Goal: Task Accomplishment & Management: Manage account settings

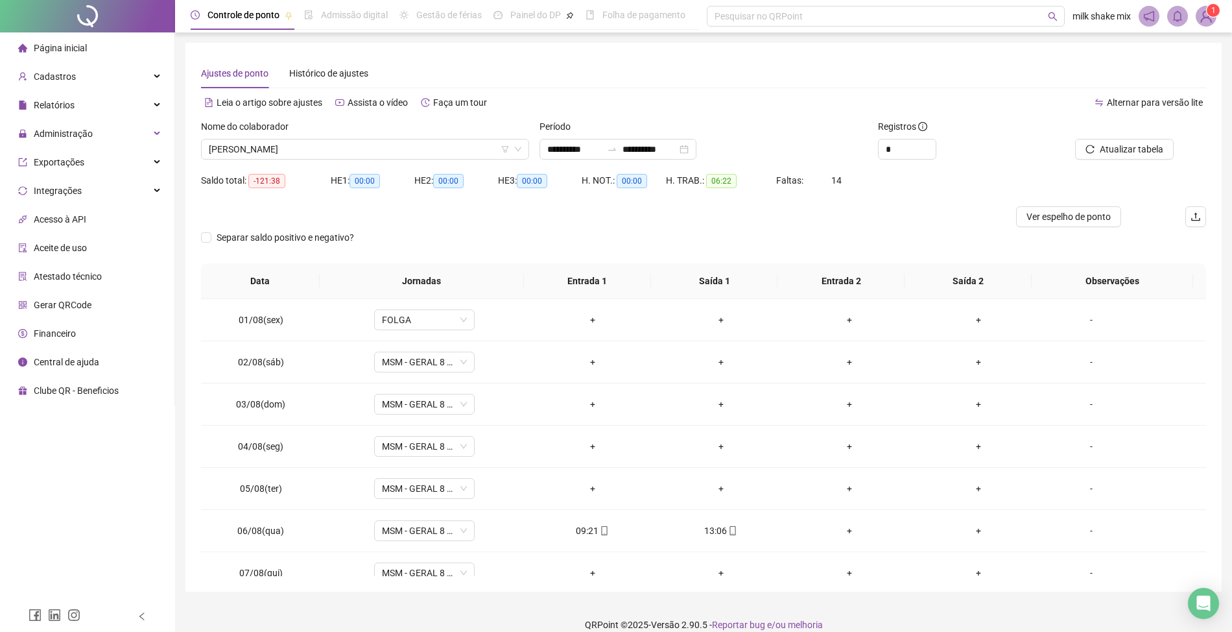
click at [383, 119] on div "Nome do colaborador" at bounding box center [365, 128] width 328 height 19
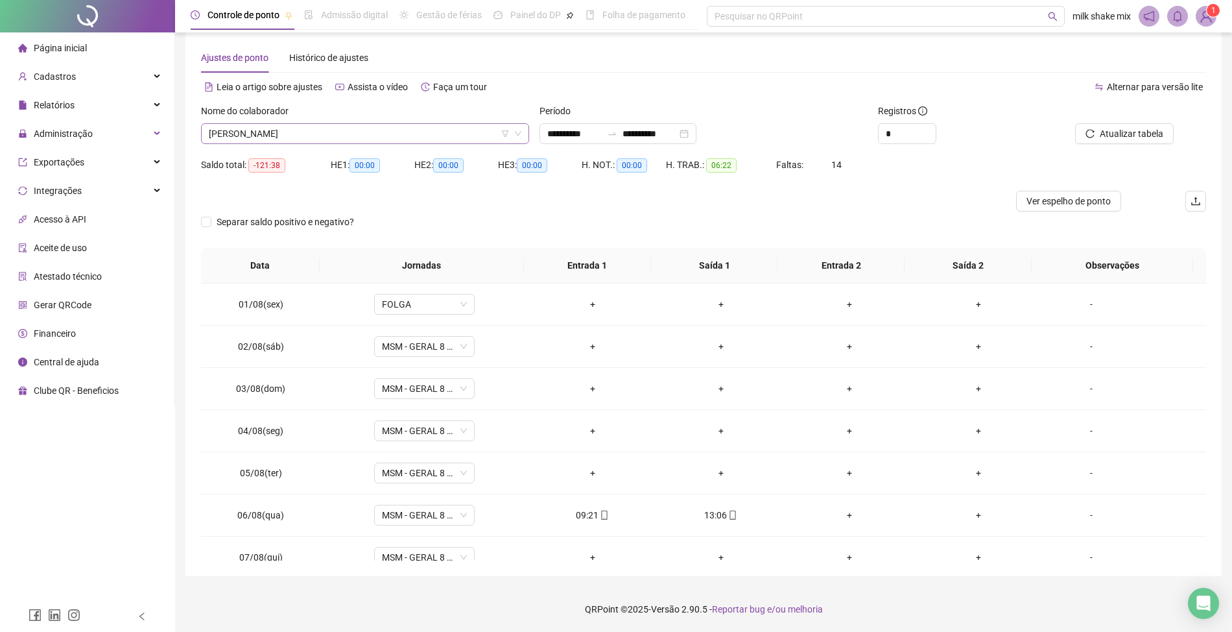
scroll to position [528, 0]
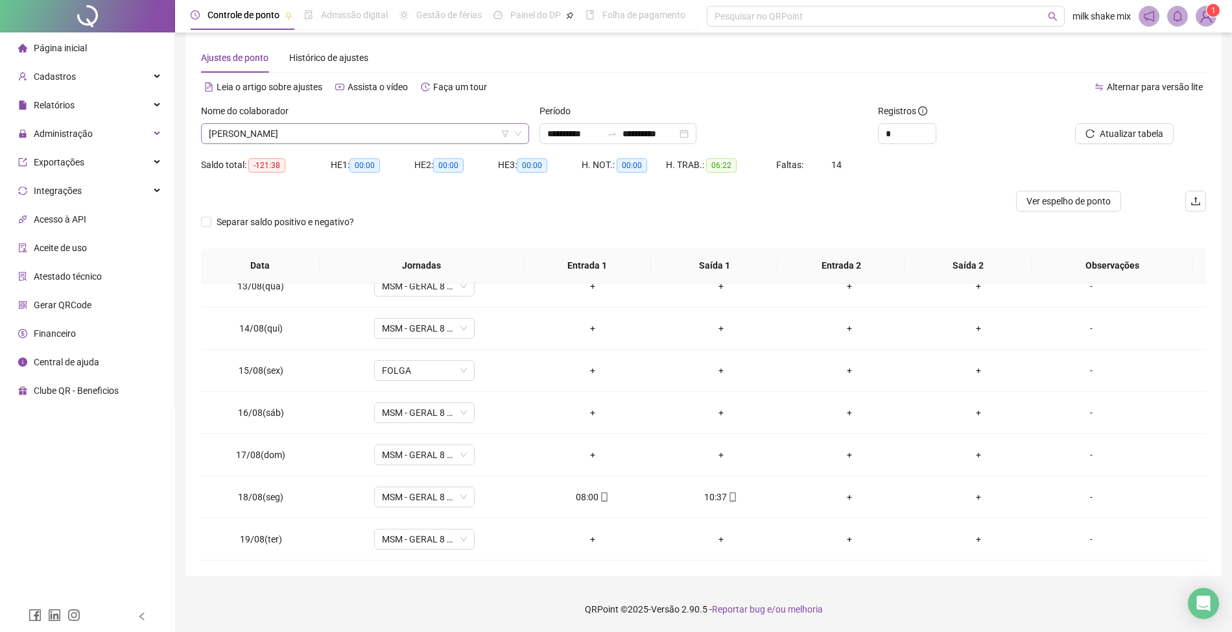
click at [384, 125] on span "CARLOS EDUARDO VIEIRA DE OLIVEIRA" at bounding box center [365, 133] width 313 height 19
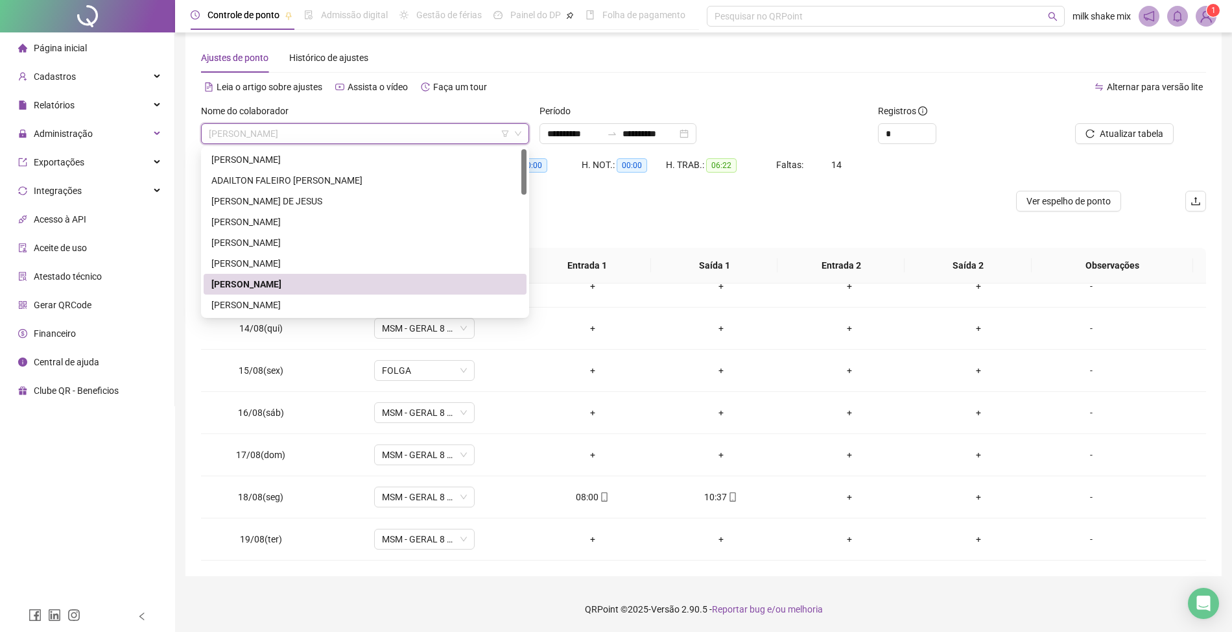
scroll to position [0, 0]
click at [270, 253] on div "AUGUSTO FILHO SANTOS SILVA" at bounding box center [365, 263] width 323 height 21
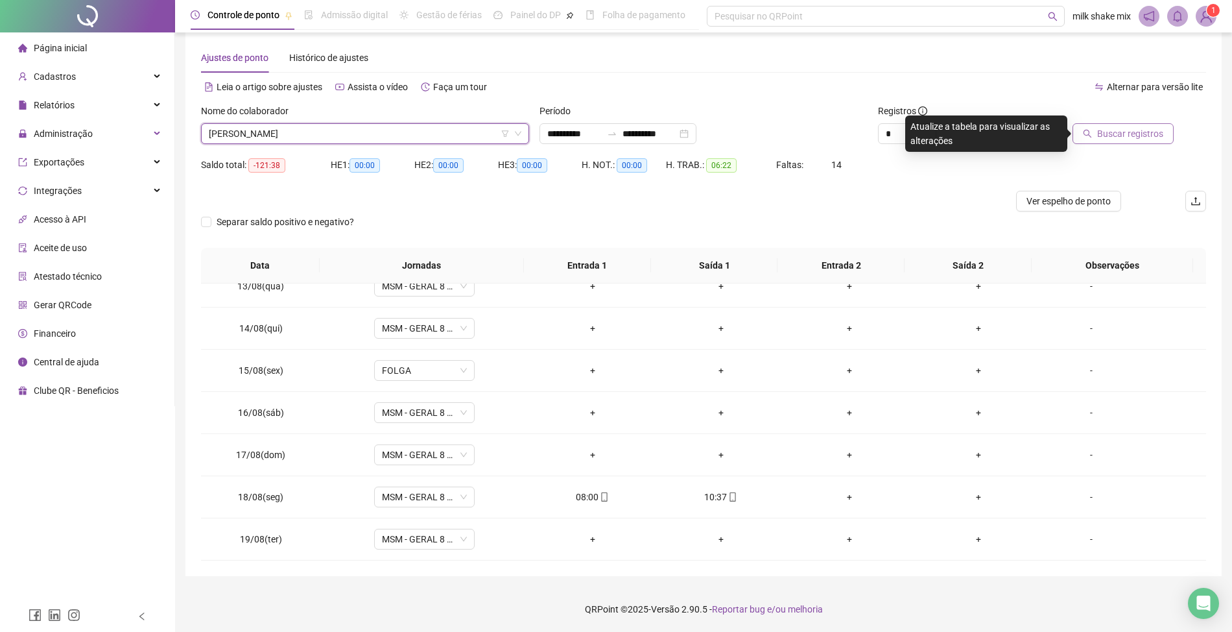
click at [1108, 137] on span "Buscar registros" at bounding box center [1130, 133] width 66 height 14
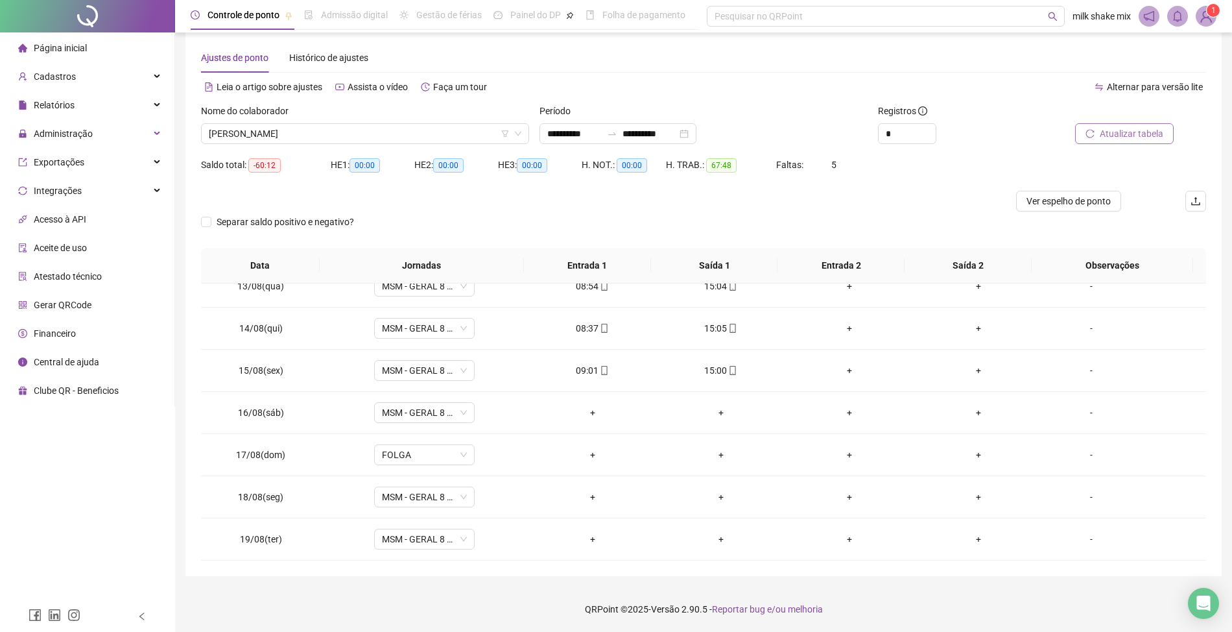
click at [1131, 123] on button "Atualizar tabela" at bounding box center [1124, 133] width 99 height 21
click at [387, 135] on span "AUGUSTO FILHO SANTOS SILVA" at bounding box center [365, 133] width 313 height 19
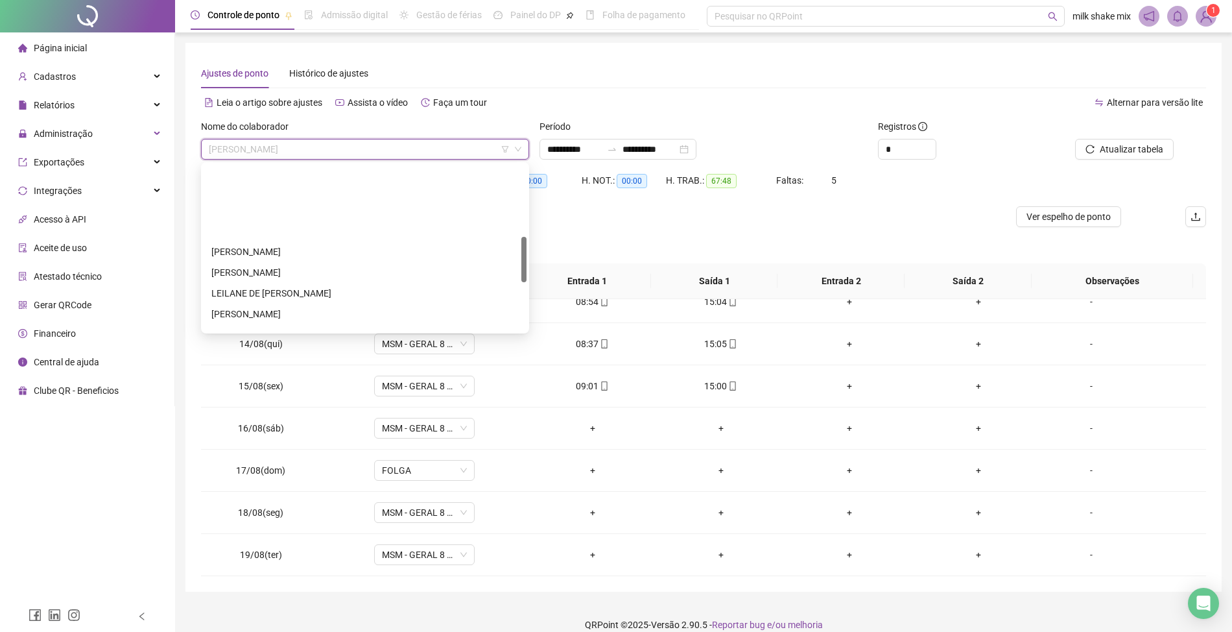
scroll to position [346, 0]
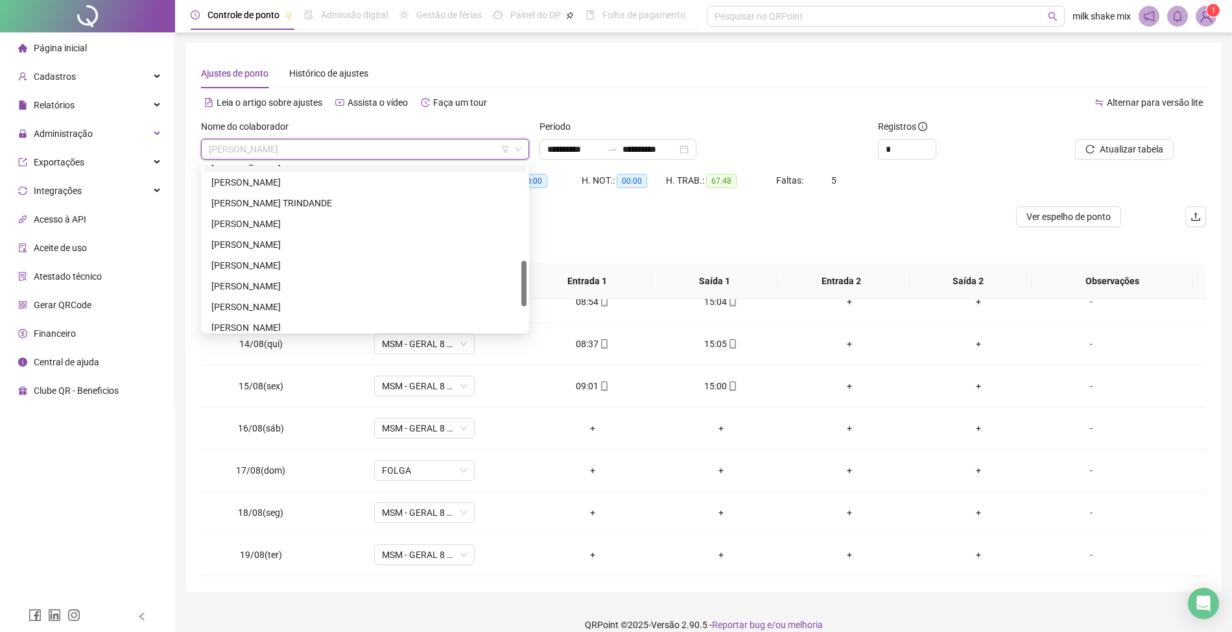
click at [317, 141] on span "AUGUSTO FILHO SANTOS SILVA" at bounding box center [365, 148] width 313 height 19
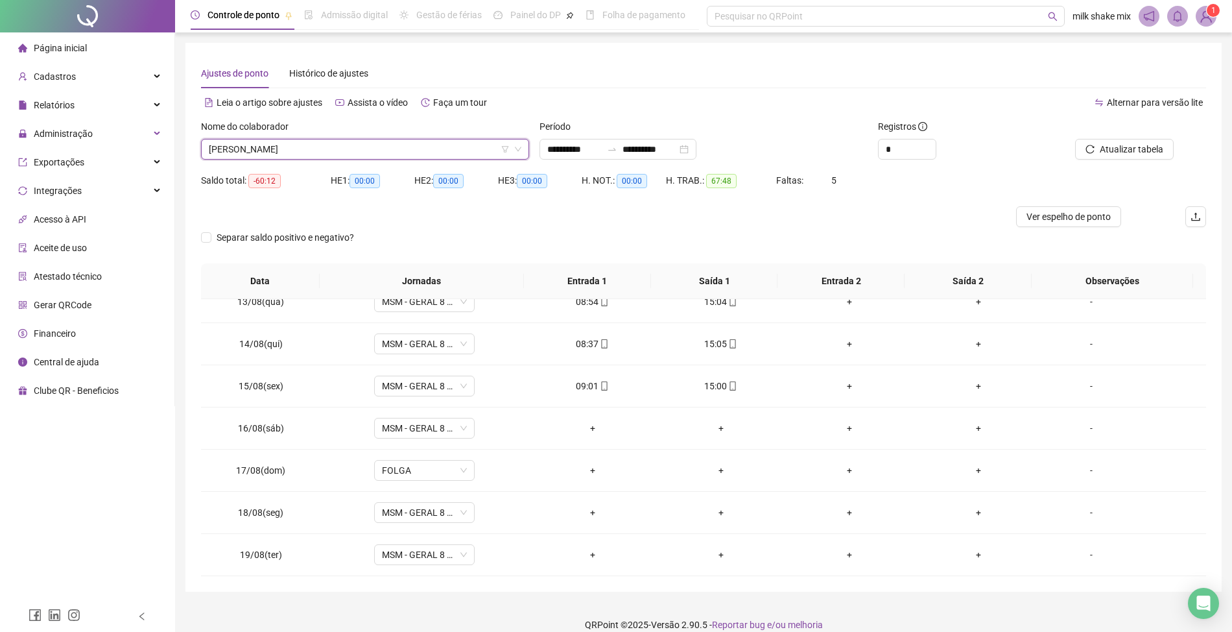
type input "*"
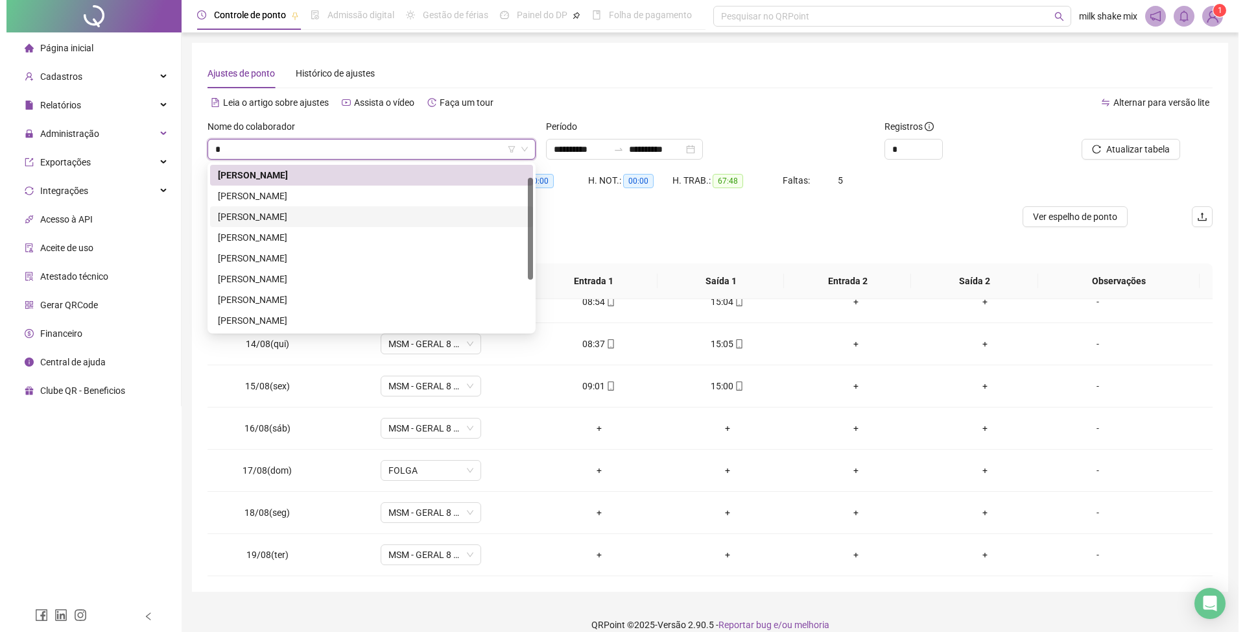
scroll to position [0, 0]
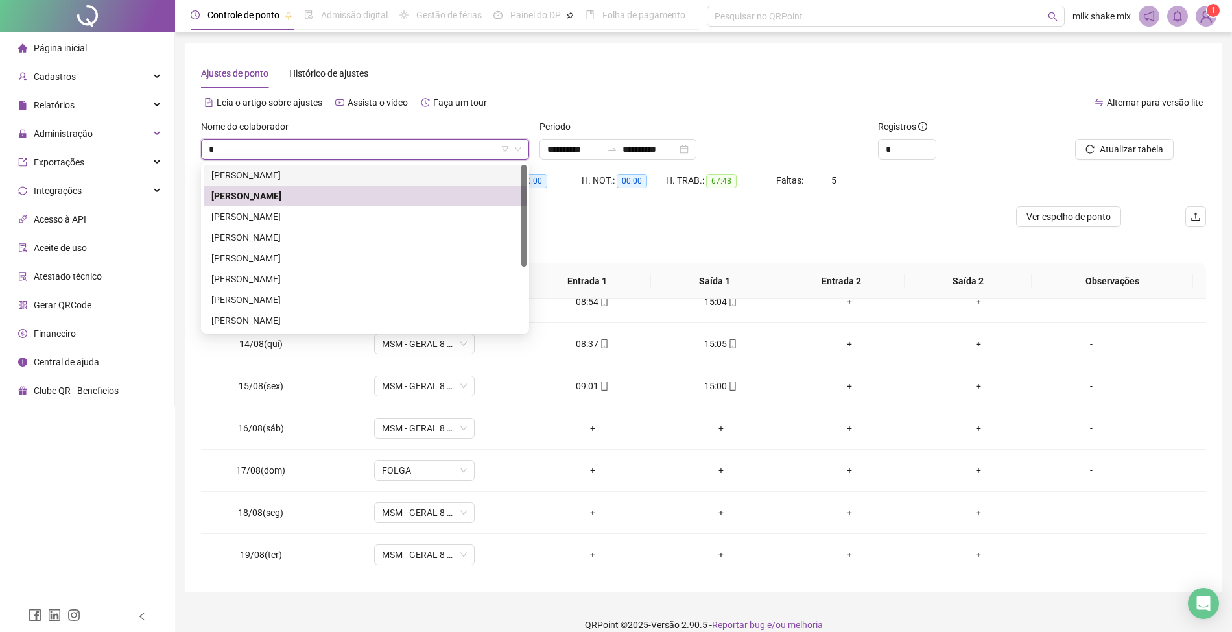
click at [319, 148] on input "*" at bounding box center [359, 148] width 301 height 19
type input "***"
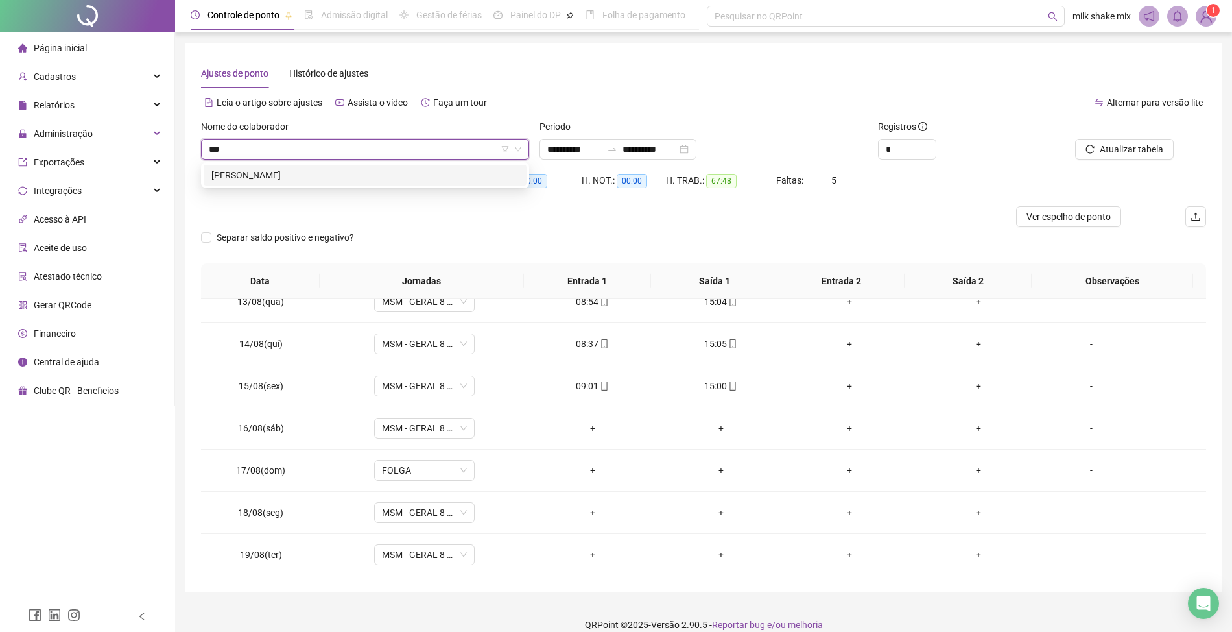
click at [328, 174] on div "RUAN GONÇALVES DE SOUSA" at bounding box center [364, 175] width 307 height 14
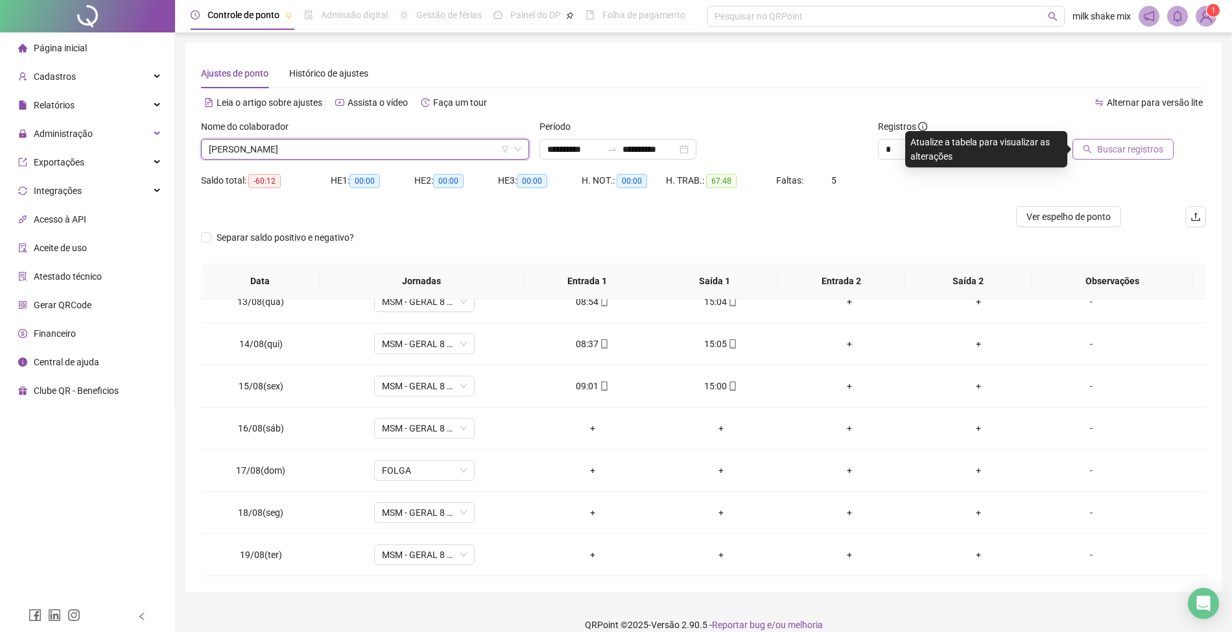
click at [1144, 157] on button "Buscar registros" at bounding box center [1123, 149] width 101 height 21
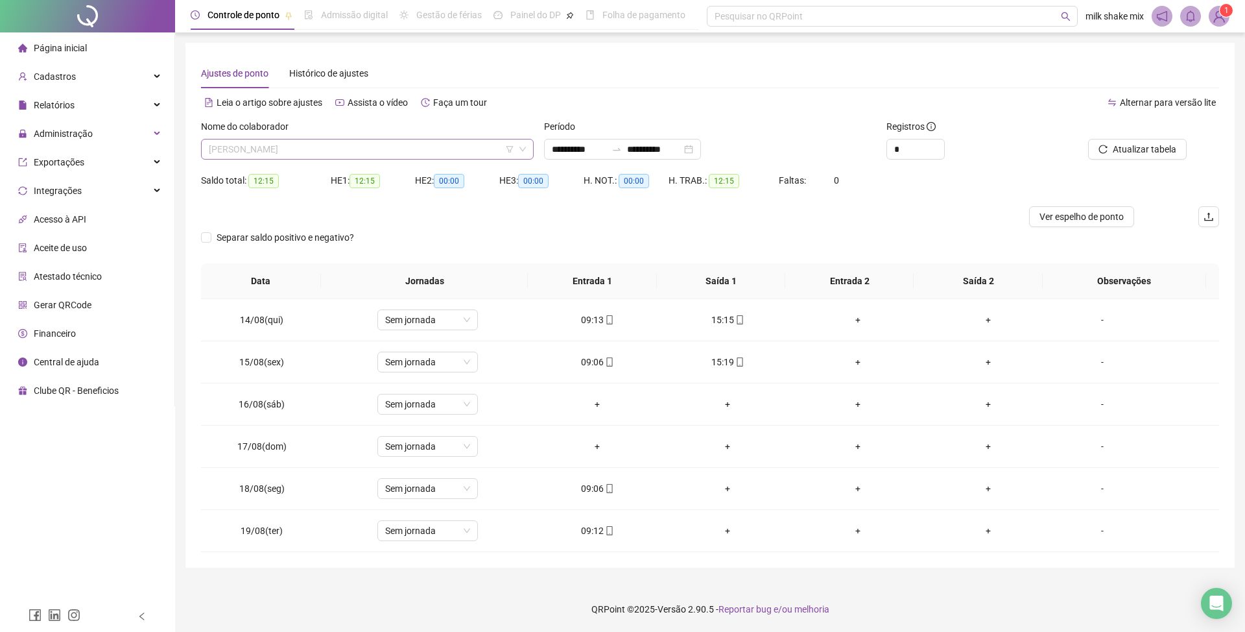
click at [390, 143] on span "RUAN GONÇALVES DE SOUSA" at bounding box center [367, 148] width 317 height 19
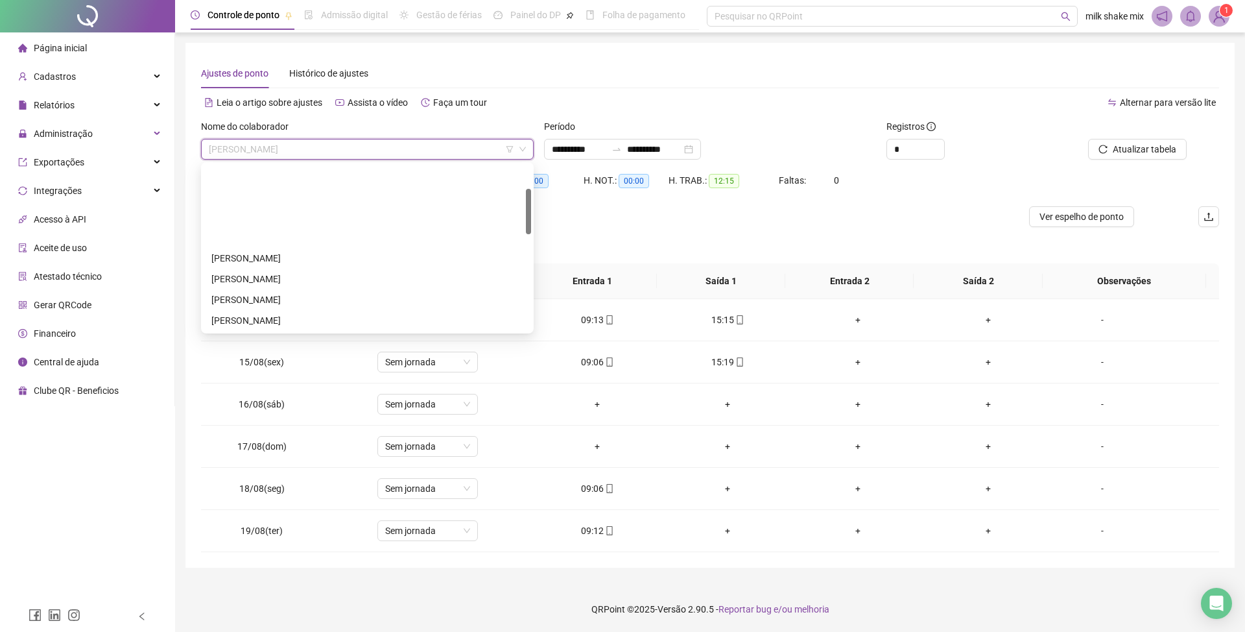
scroll to position [86, 0]
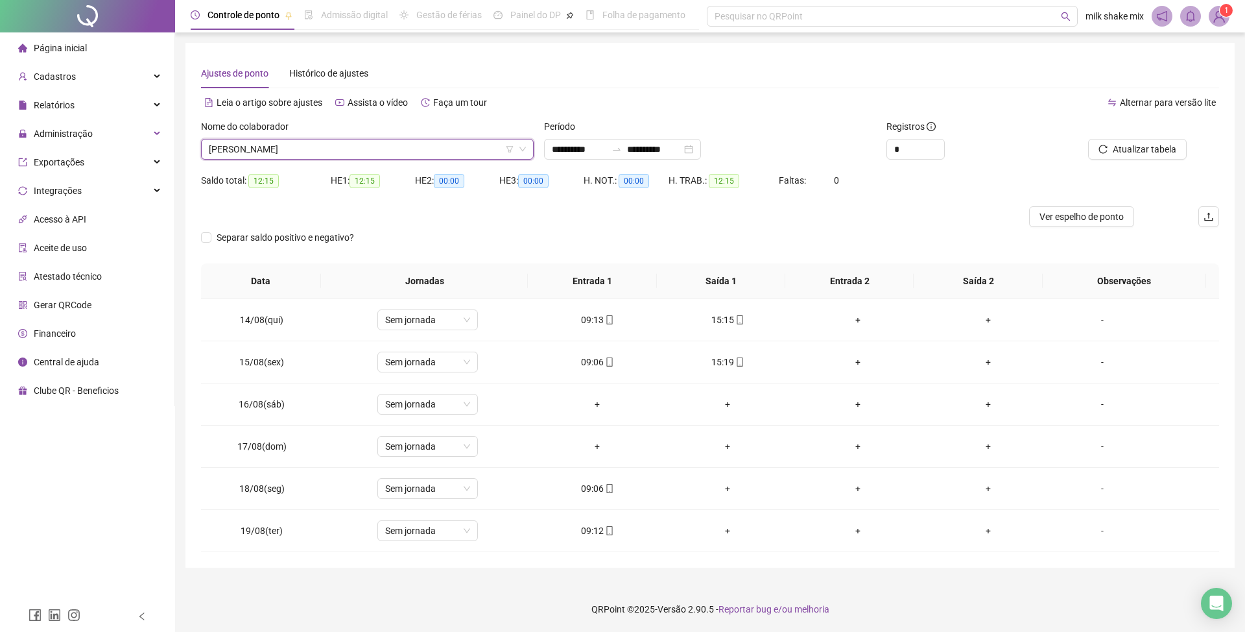
click at [395, 147] on span "RUAN GONÇALVES DE SOUSA" at bounding box center [367, 148] width 317 height 19
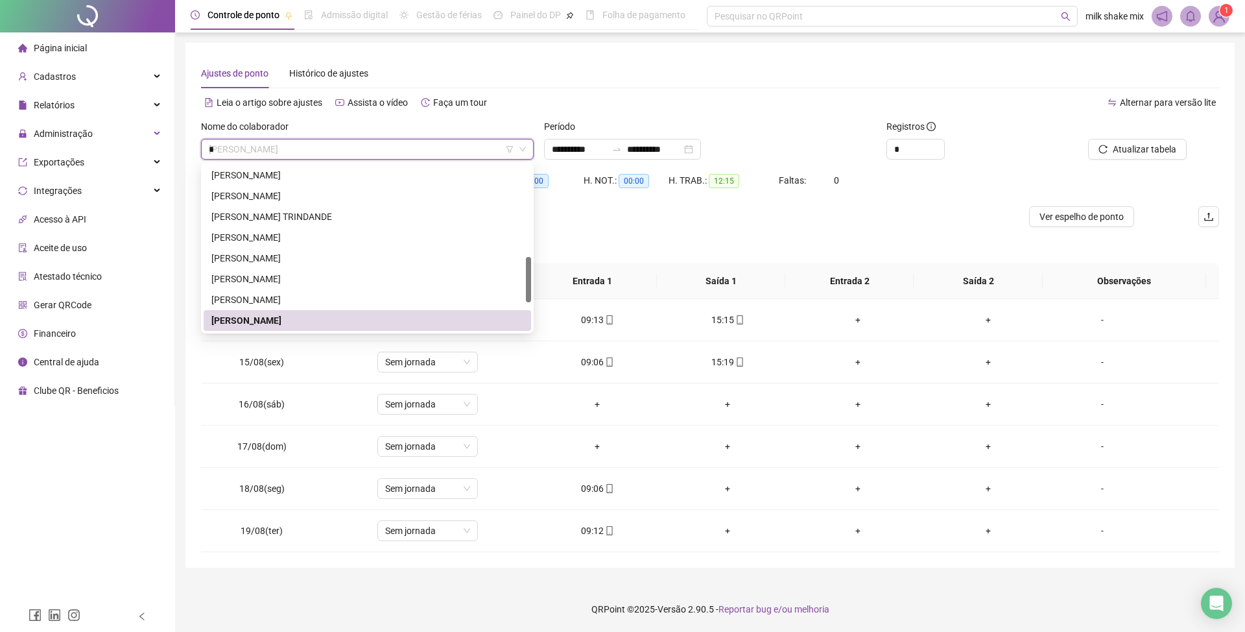
scroll to position [104, 0]
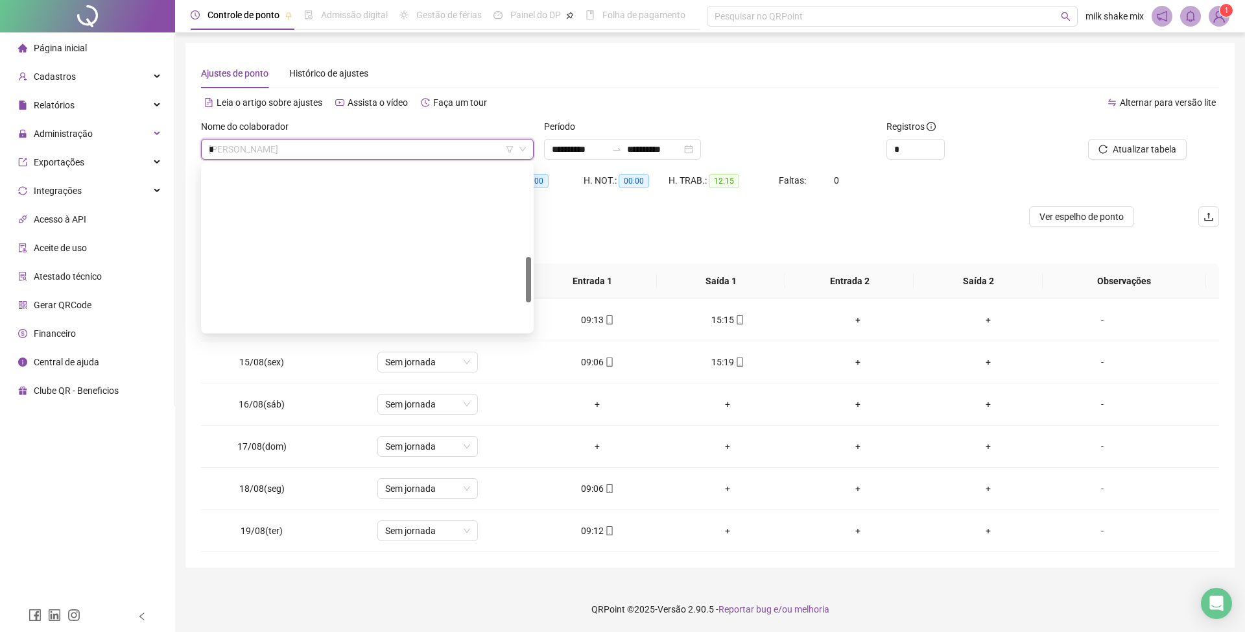
type input "**"
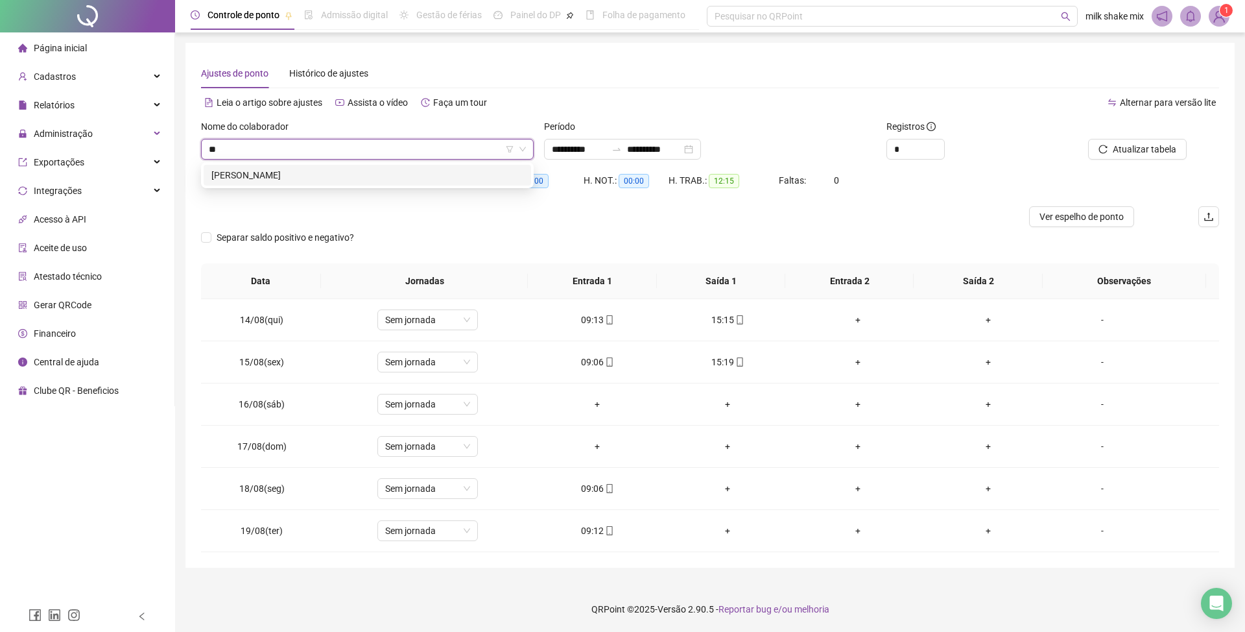
scroll to position [0, 0]
click at [372, 182] on div "MARIA GABRIELI GONÇALVES PEREIRA" at bounding box center [367, 175] width 312 height 14
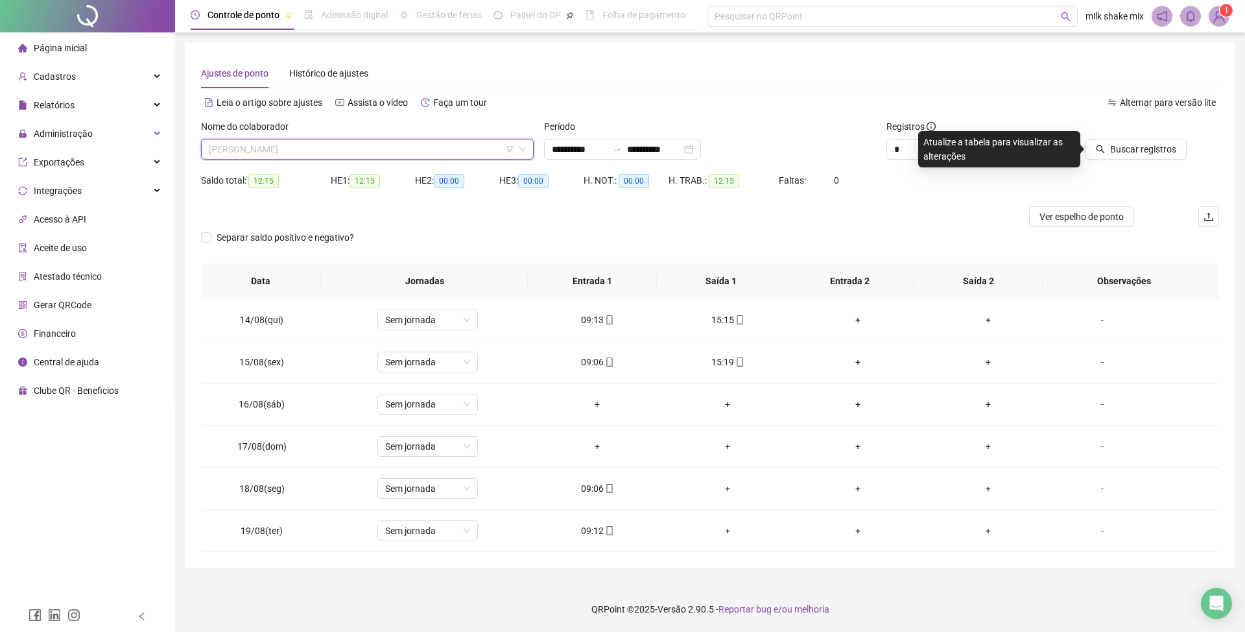
click at [407, 151] on span "MARIA GABRIELI GONÇALVES PEREIRA" at bounding box center [367, 148] width 317 height 19
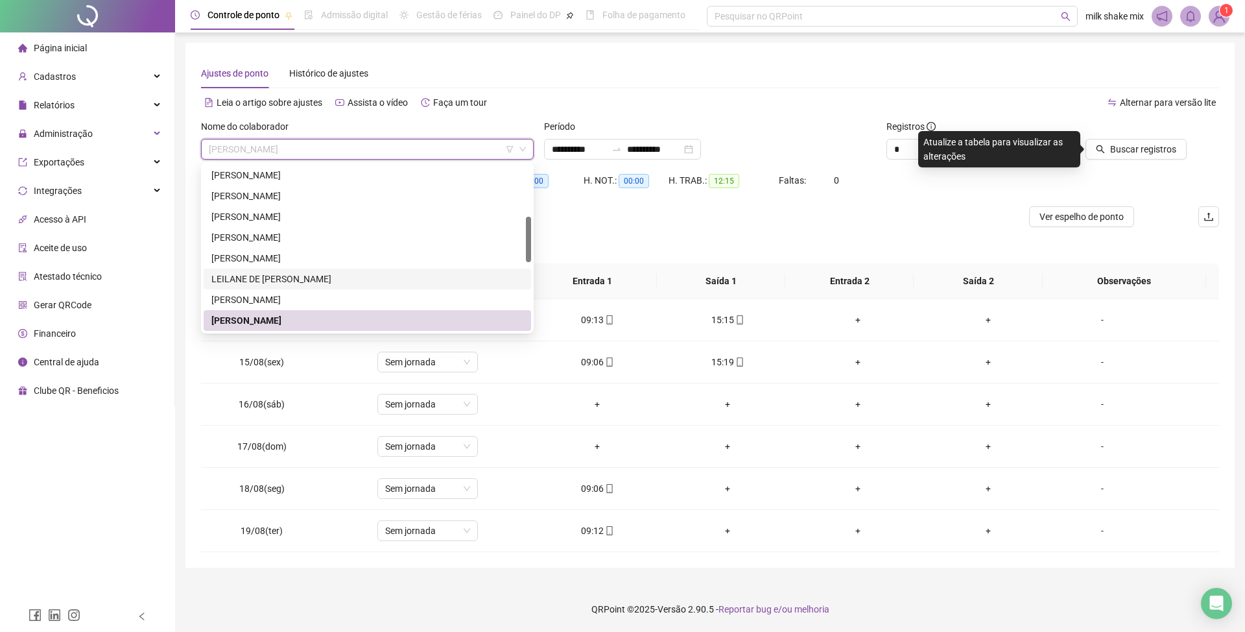
scroll to position [436, 0]
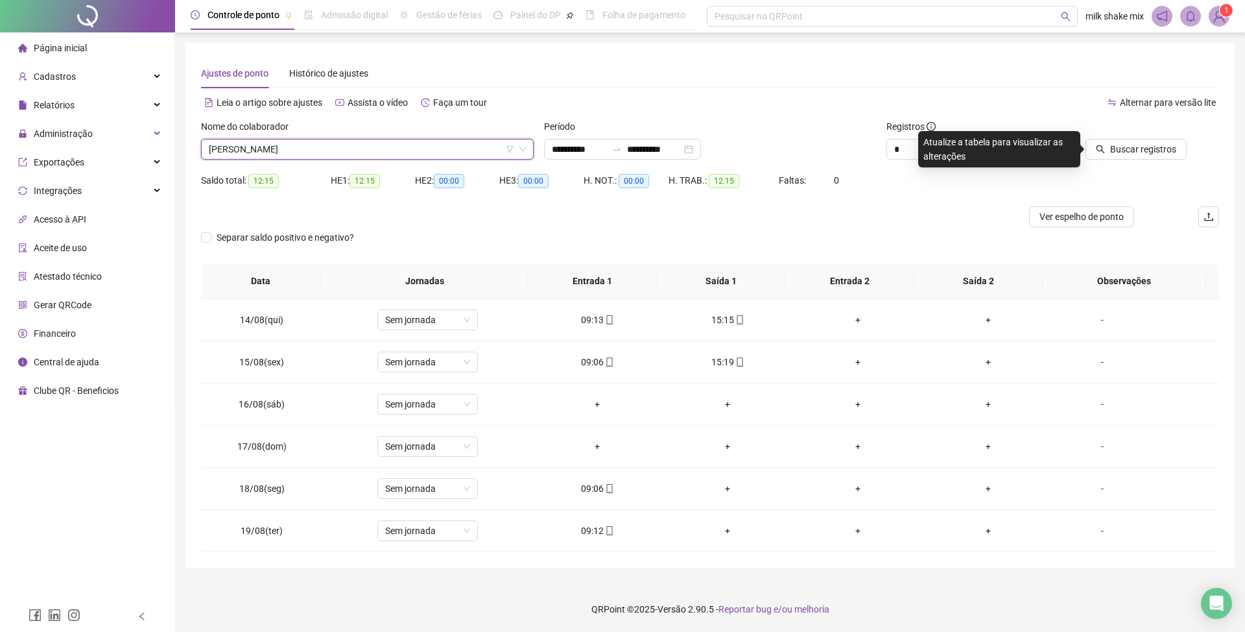
click at [454, 153] on span "MARIA GABRIELI GONÇALVES PEREIRA" at bounding box center [367, 148] width 317 height 19
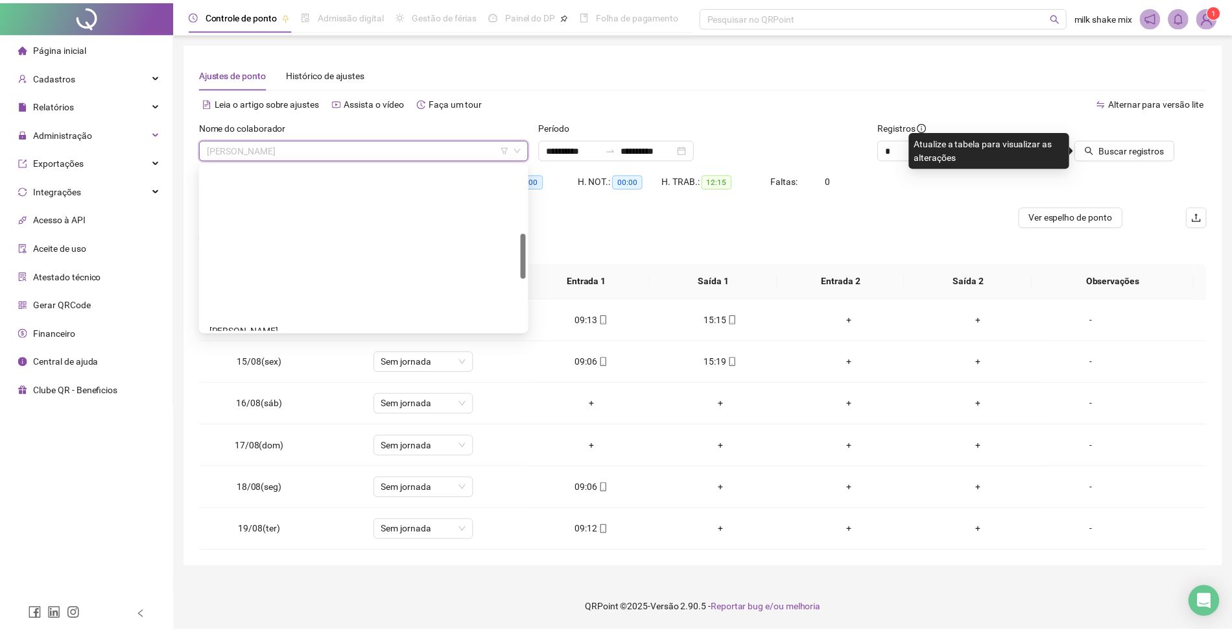
scroll to position [0, 0]
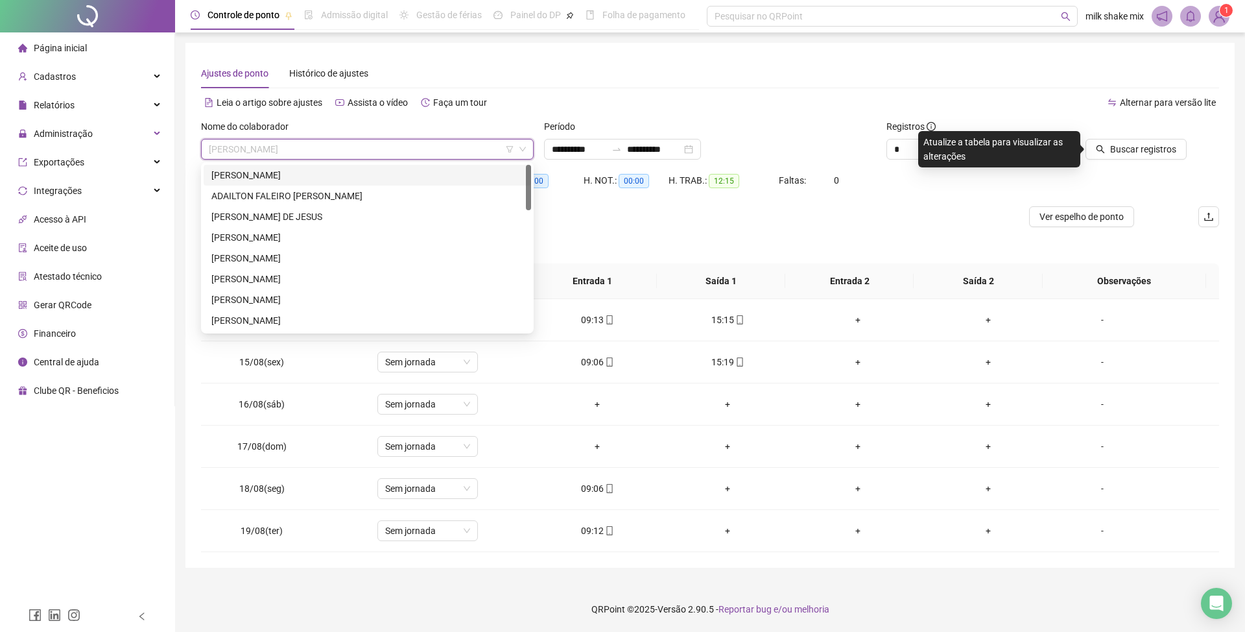
click at [490, 176] on div "ACLEO SANTANA BARROS" at bounding box center [367, 175] width 312 height 14
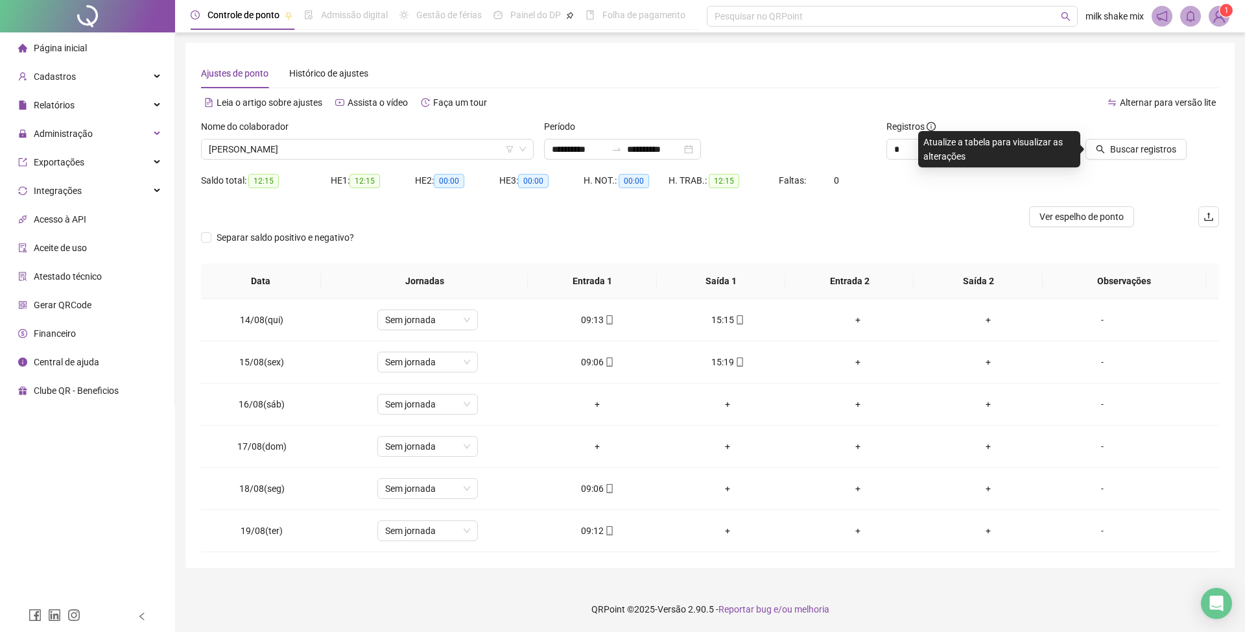
click at [1152, 161] on div "Buscar registros" at bounding box center [1138, 144] width 171 height 51
click at [1152, 156] on button "Buscar registros" at bounding box center [1136, 149] width 101 height 21
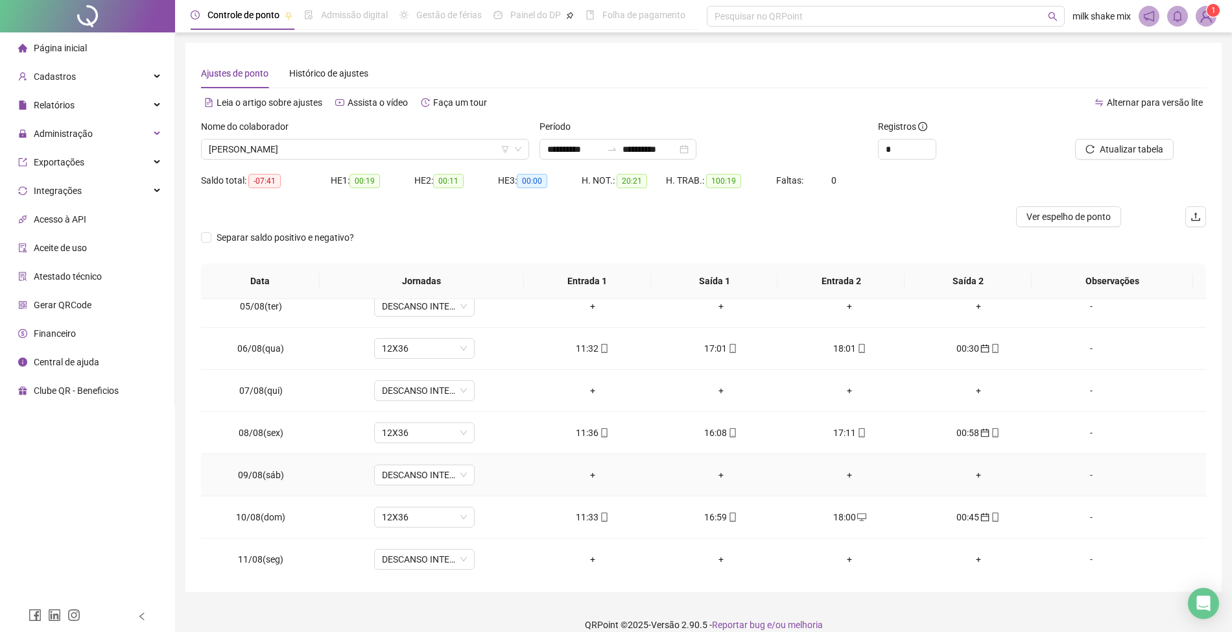
scroll to position [528, 0]
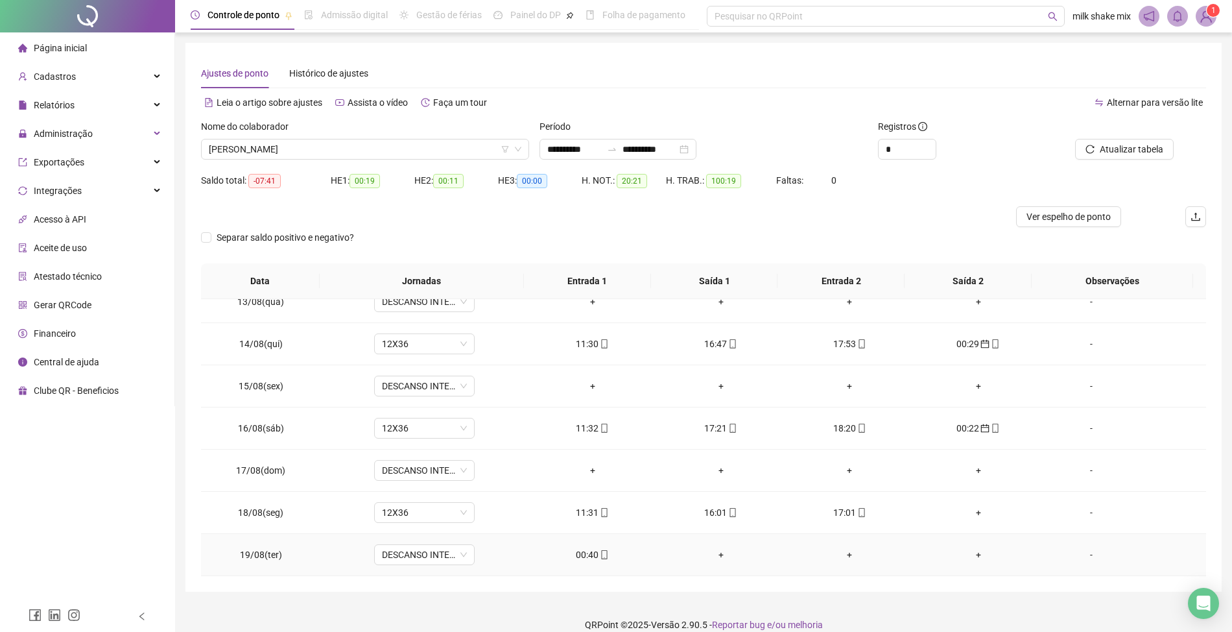
click at [566, 556] on div "00:40" at bounding box center [592, 554] width 108 height 14
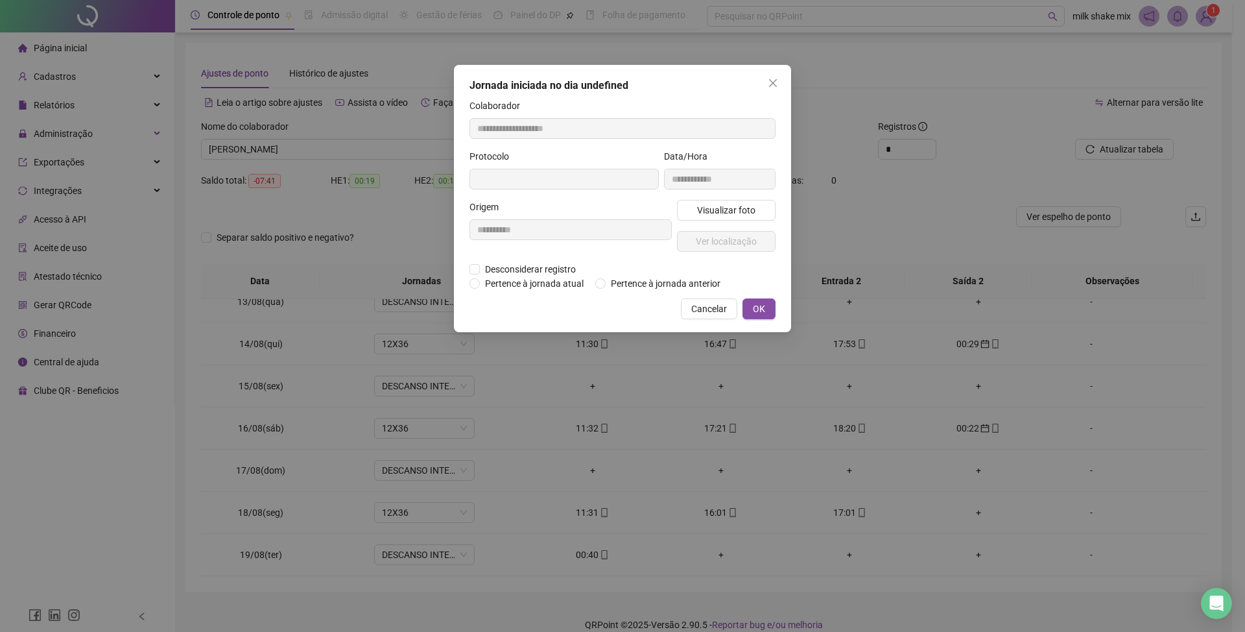
type input "**********"
click at [675, 285] on span "Pertence à jornada anterior" at bounding box center [666, 285] width 120 height 14
click at [750, 312] on button "OK" at bounding box center [759, 310] width 33 height 21
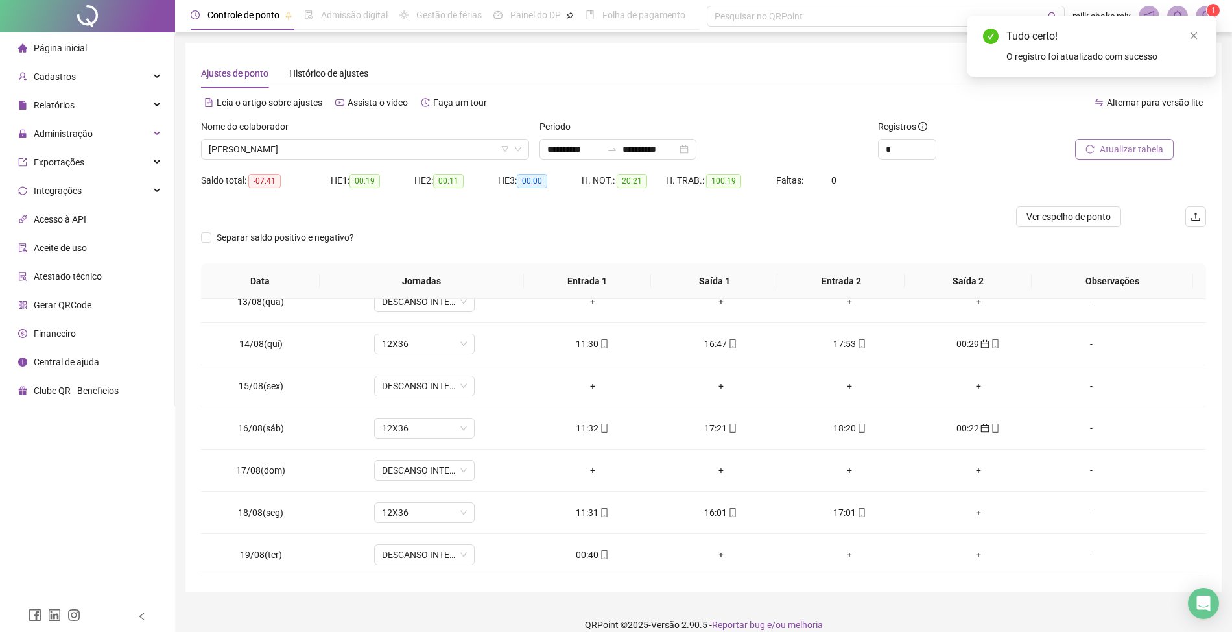
click at [1131, 139] on button "Atualizar tabela" at bounding box center [1124, 149] width 99 height 21
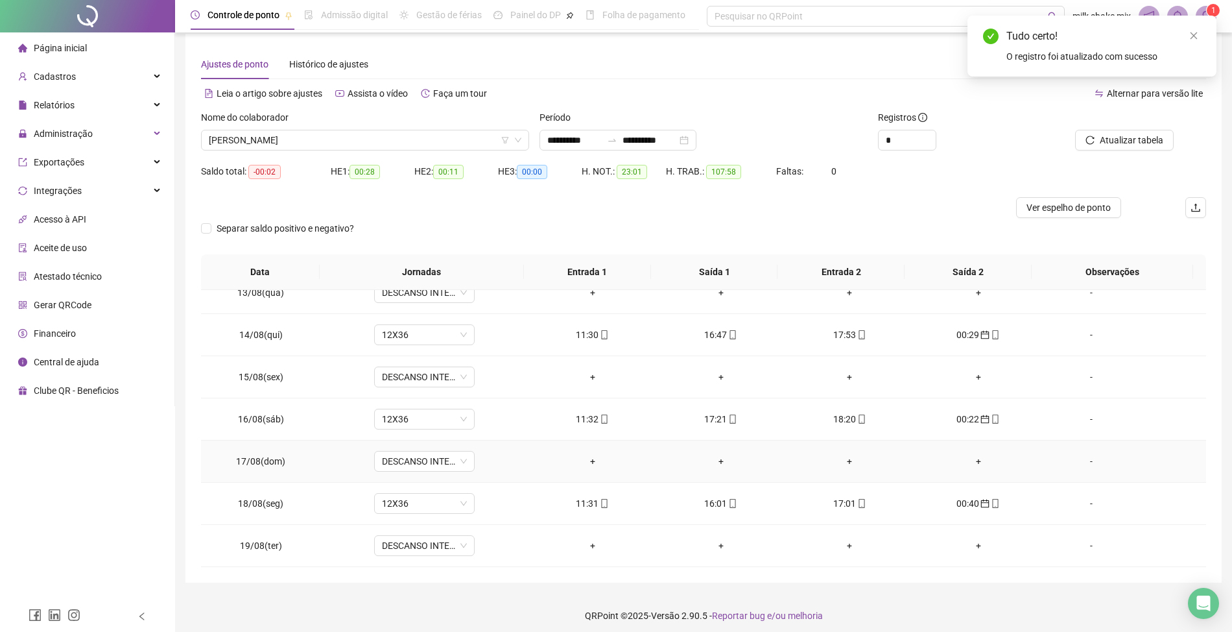
scroll to position [16, 0]
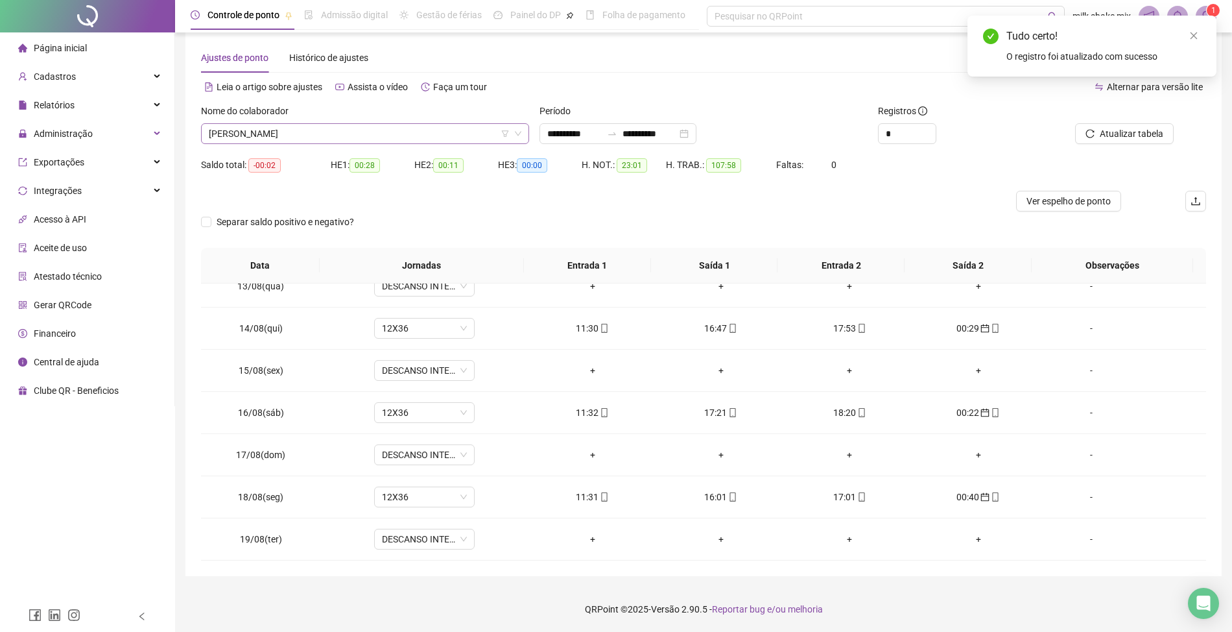
click at [374, 136] on span "ACLEO SANTANA BARROS" at bounding box center [365, 133] width 313 height 19
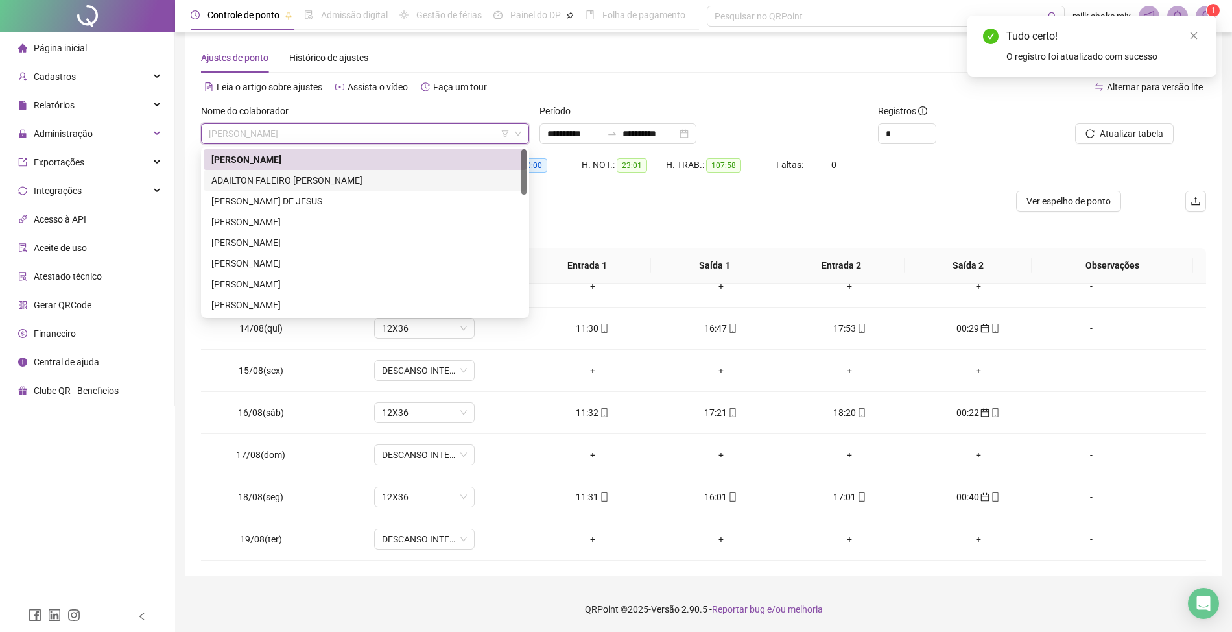
click at [297, 175] on div "ADAILTON FALEIRO DA SILVA" at bounding box center [364, 180] width 307 height 14
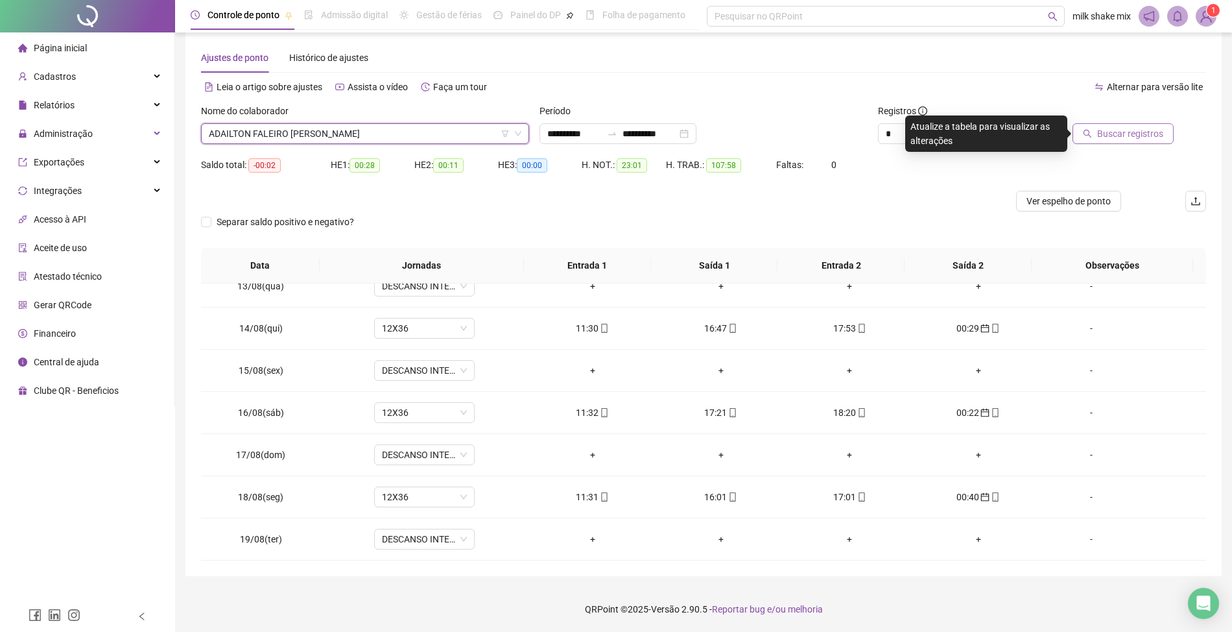
click at [1121, 141] on button "Buscar registros" at bounding box center [1123, 133] width 101 height 21
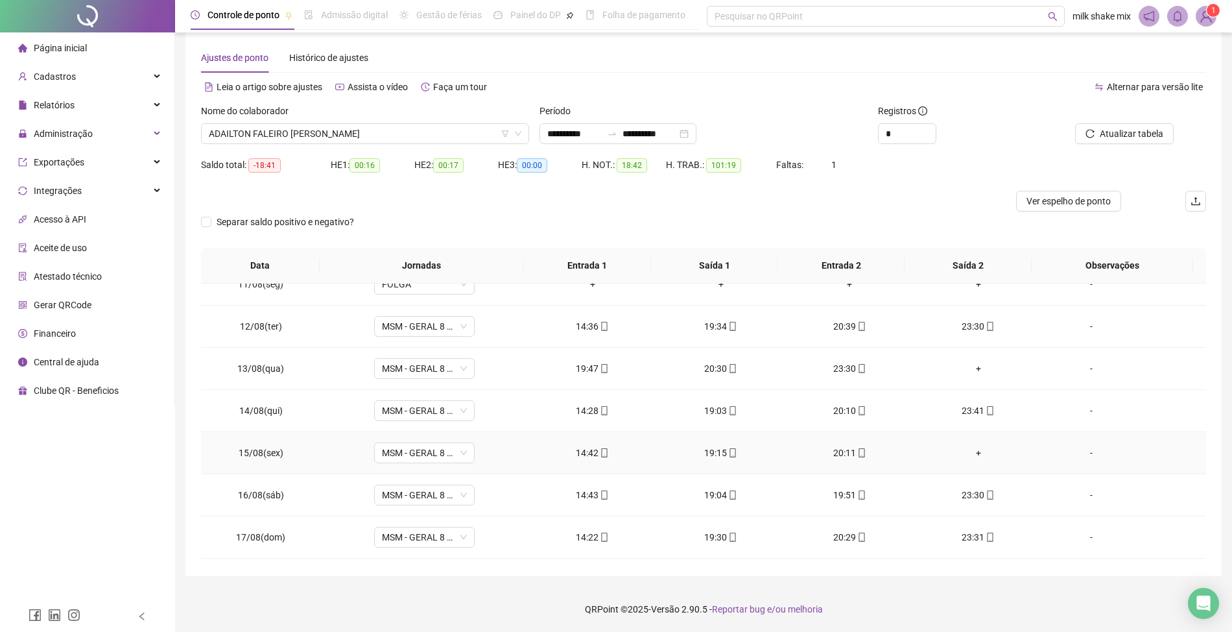
scroll to position [528, 0]
click at [379, 133] on span "ADAILTON FALEIRO DA SILVA" at bounding box center [365, 133] width 313 height 19
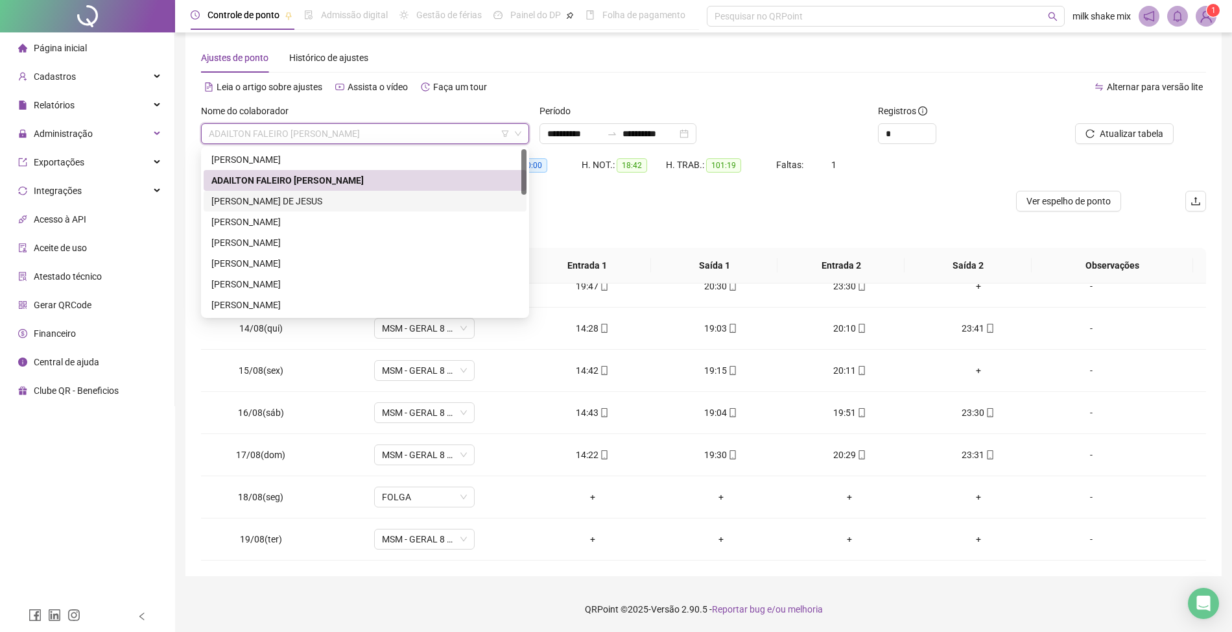
click at [327, 204] on div "ALICE BARBOSA DE JESUS" at bounding box center [364, 201] width 307 height 14
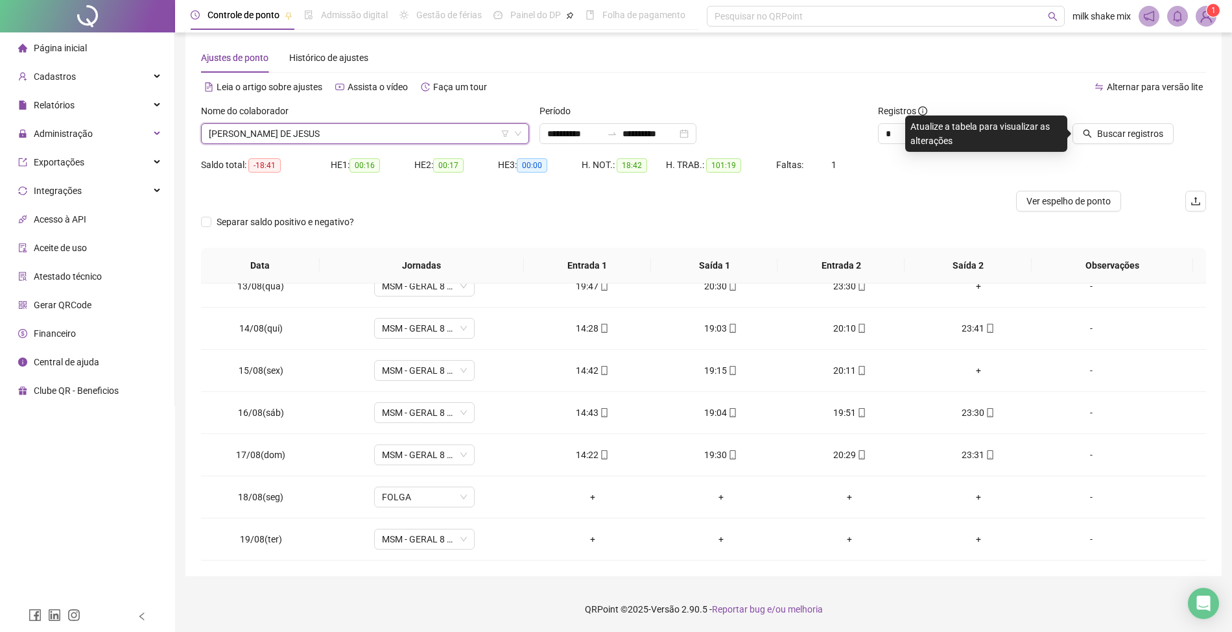
click at [405, 136] on span "ALICE BARBOSA DE JESUS" at bounding box center [365, 133] width 313 height 19
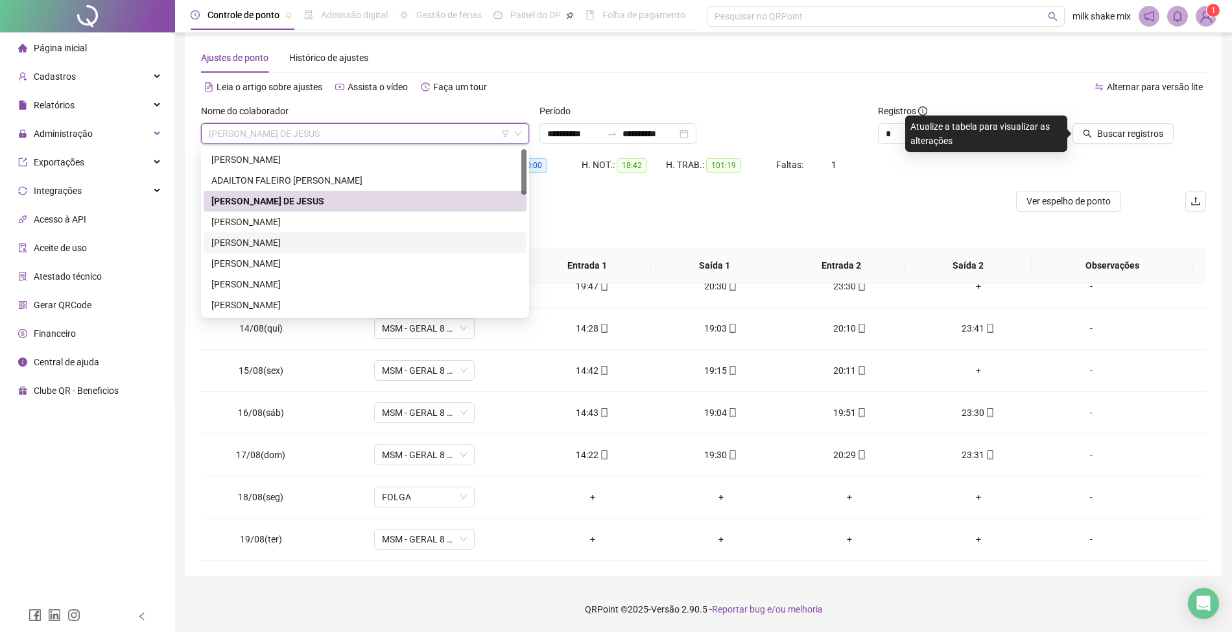
click at [323, 245] on div "ANA JÚLIA BRITO RIBEIRO" at bounding box center [364, 242] width 307 height 14
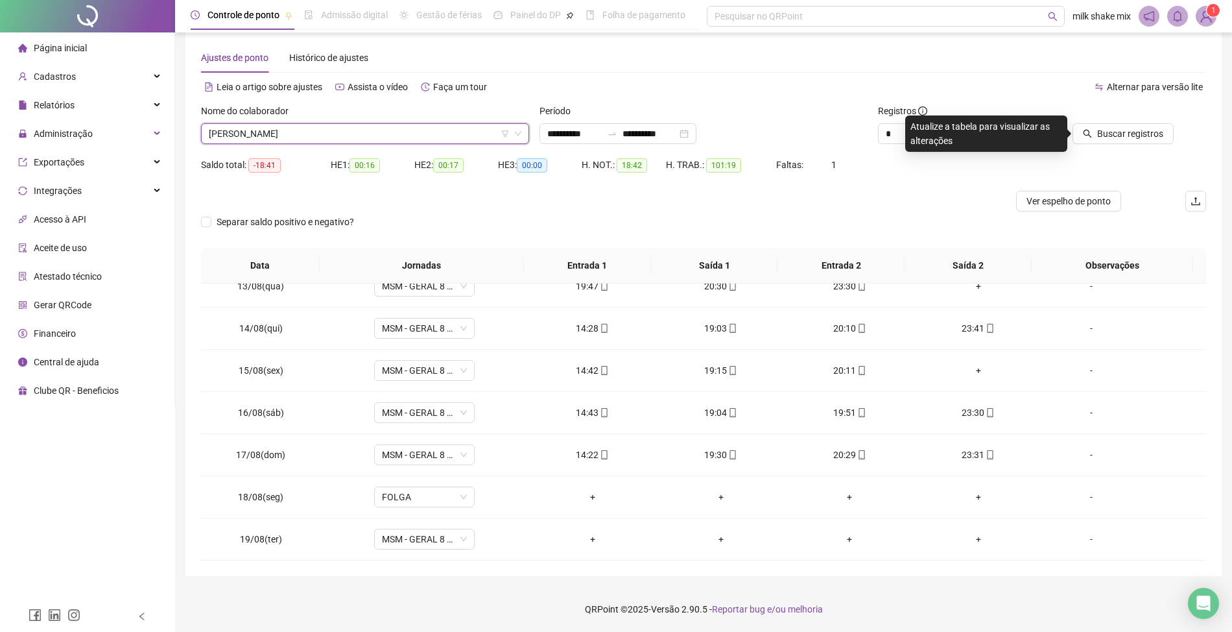
click at [406, 137] on span "ANA JÚLIA BRITO RIBEIRO" at bounding box center [365, 133] width 313 height 19
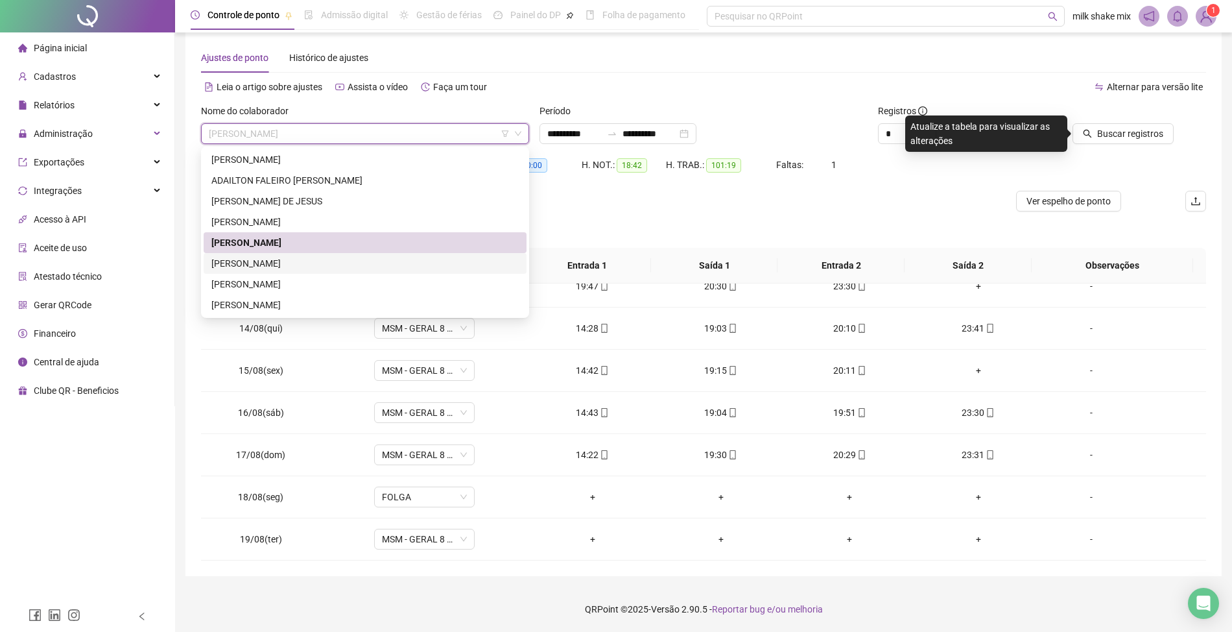
scroll to position [86, 0]
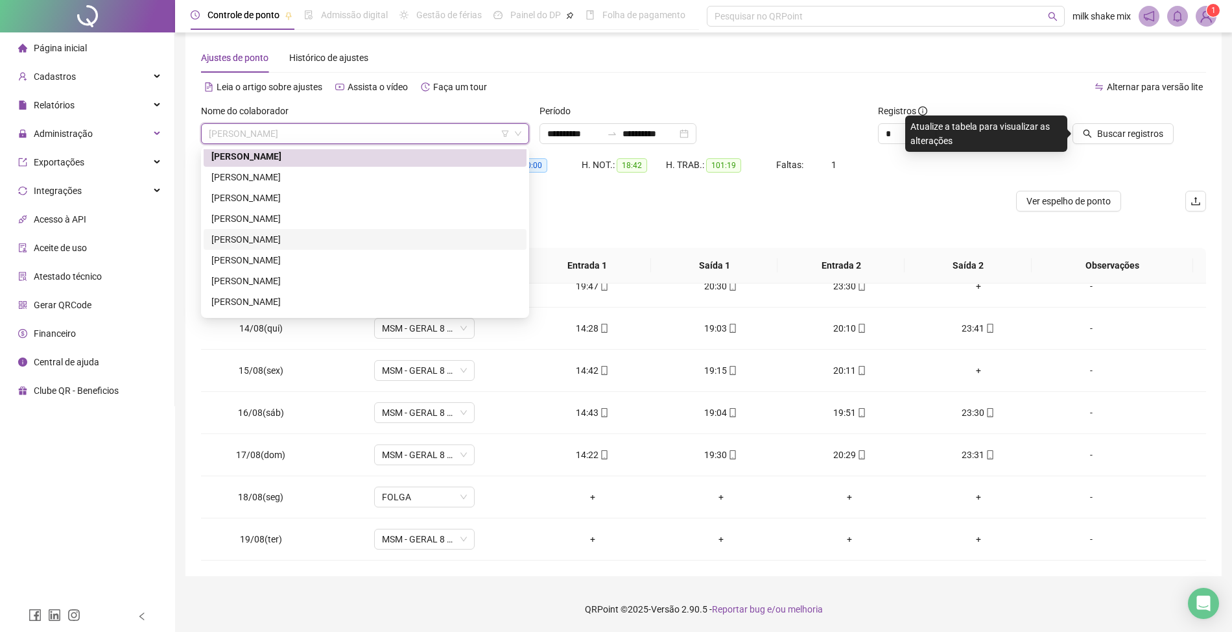
click at [366, 245] on div "DANIEL CARDOSO DOS SANTOS" at bounding box center [364, 239] width 307 height 14
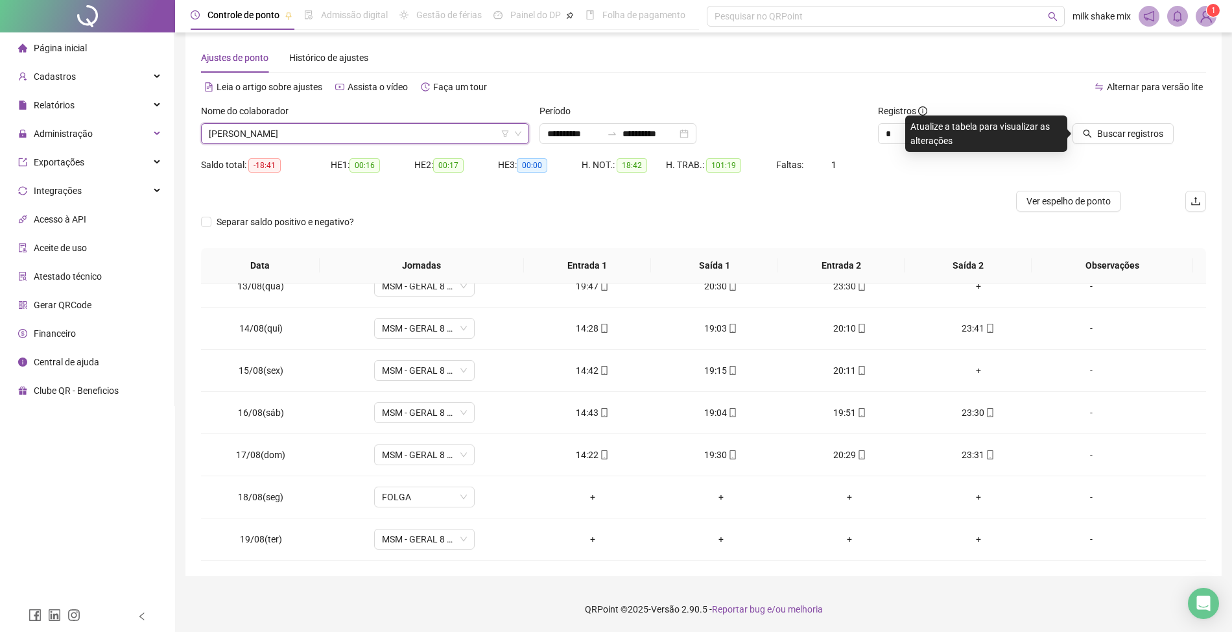
click at [1111, 145] on div "Buscar registros" at bounding box center [1126, 129] width 169 height 51
click at [1112, 138] on span "Buscar registros" at bounding box center [1130, 133] width 66 height 14
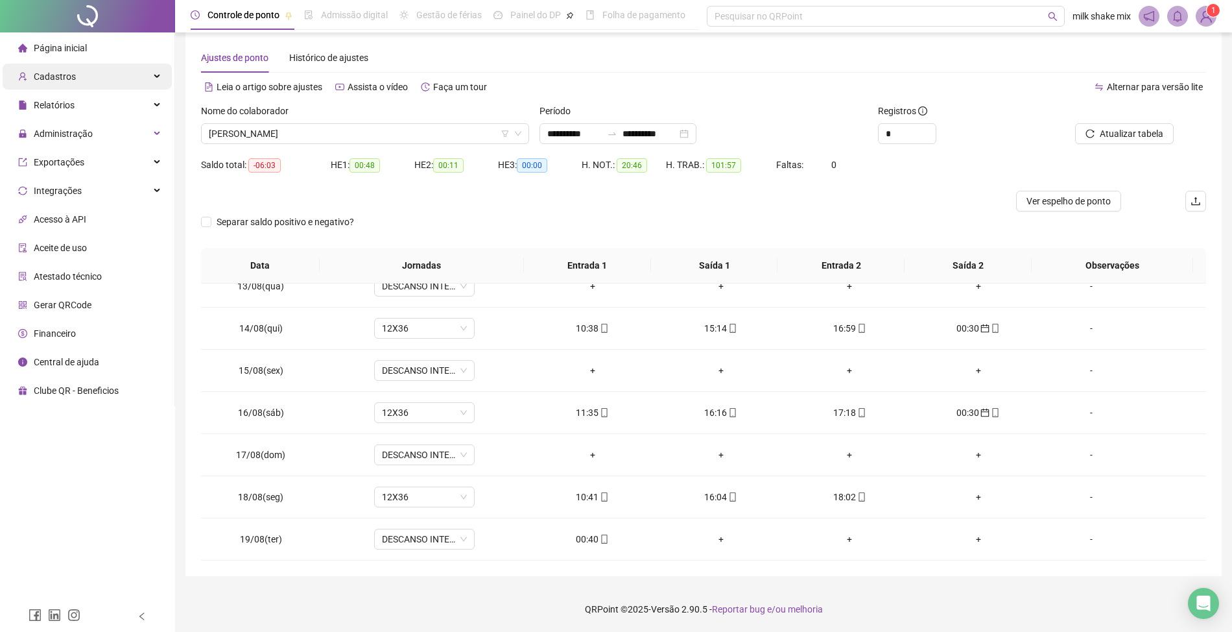
click at [40, 78] on span "Cadastros" at bounding box center [55, 76] width 42 height 10
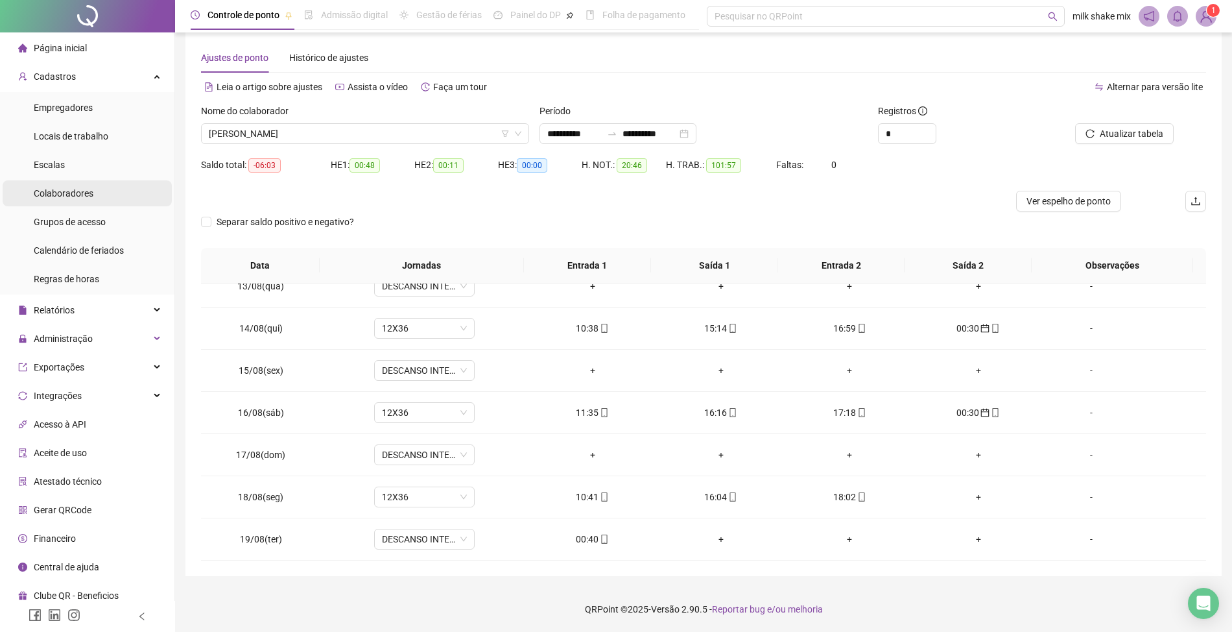
click at [105, 193] on li "Colaboradores" at bounding box center [87, 193] width 169 height 26
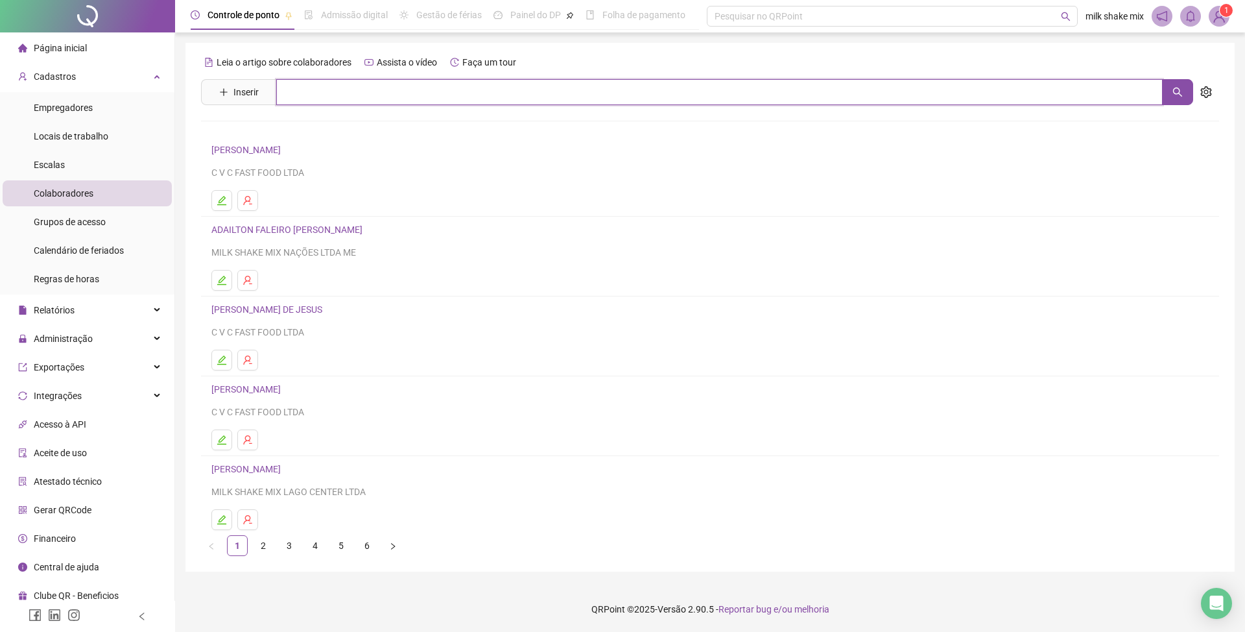
click at [326, 97] on input "text" at bounding box center [719, 92] width 887 height 26
type input "******"
click at [294, 161] on link "SAMUEL CUNHA BORGES" at bounding box center [259, 159] width 69 height 10
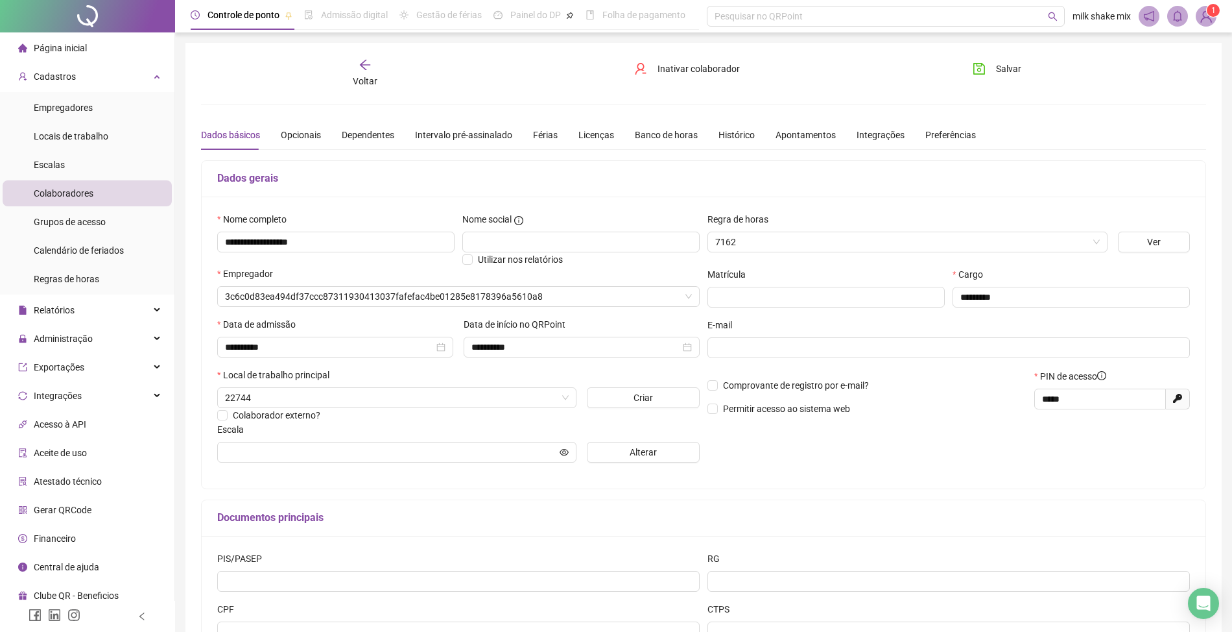
type input "*****"
click at [724, 71] on span "Inativar colaborador" at bounding box center [699, 69] width 82 height 14
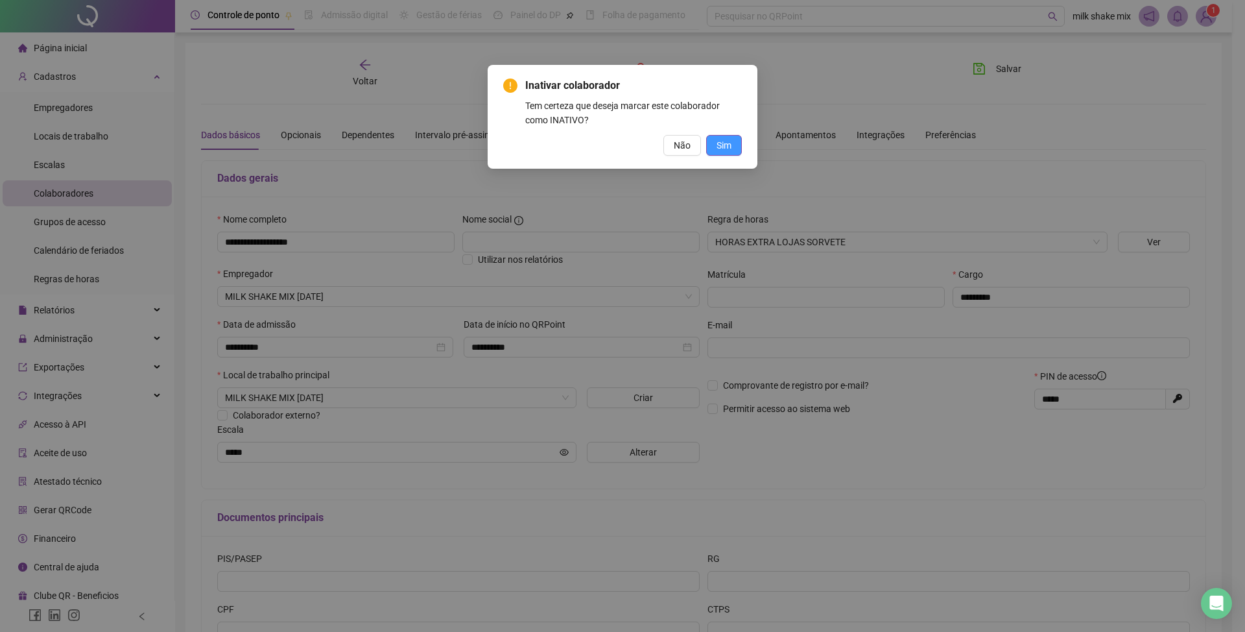
click at [732, 143] on button "Sim" at bounding box center [724, 145] width 36 height 21
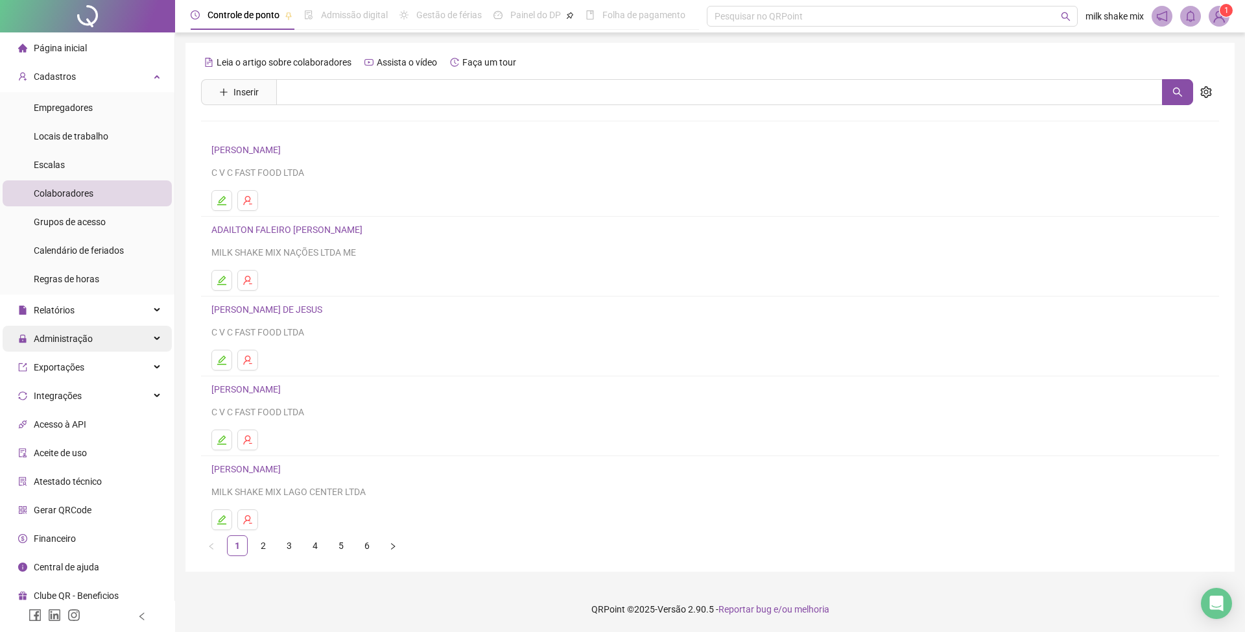
click at [80, 342] on span "Administração" at bounding box center [63, 338] width 59 height 10
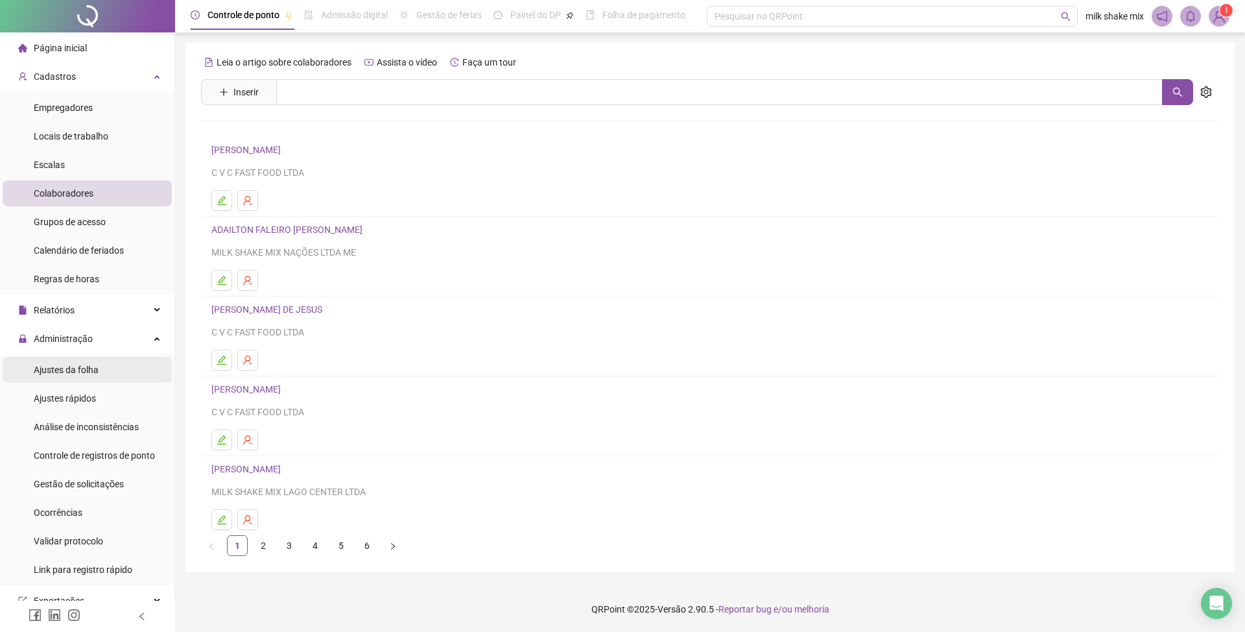
click at [84, 379] on div "Ajustes da folha" at bounding box center [66, 370] width 65 height 26
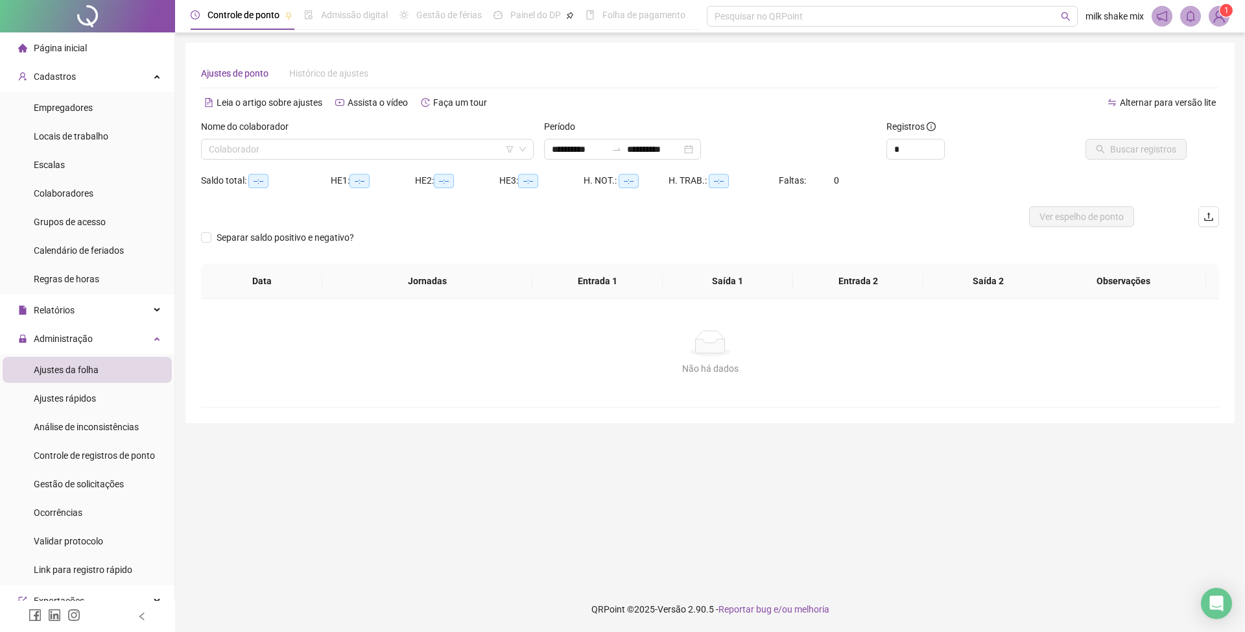
type input "**********"
click at [324, 154] on input "search" at bounding box center [361, 148] width 305 height 19
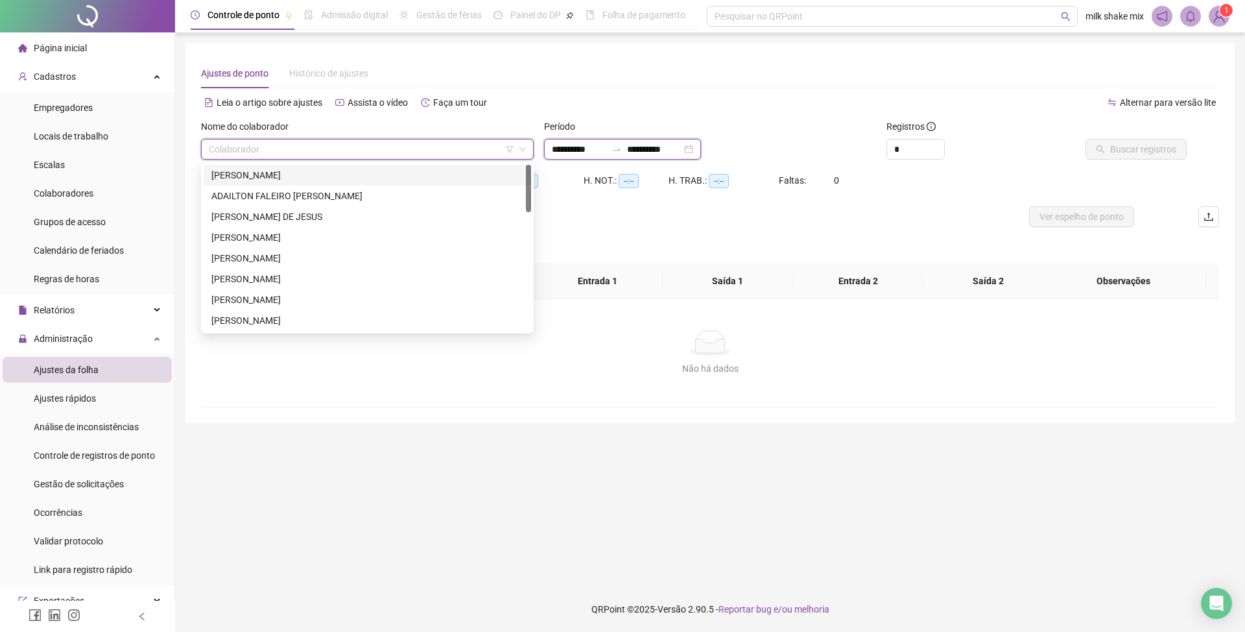
click at [556, 154] on input "**********" at bounding box center [579, 149] width 54 height 14
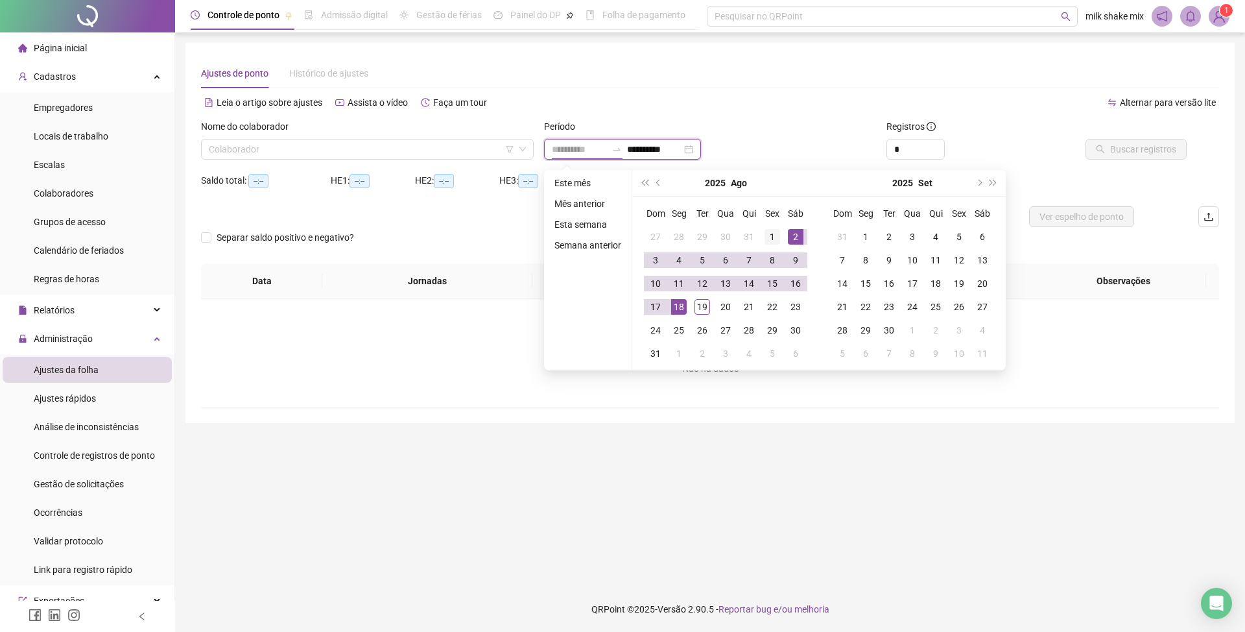
type input "**********"
click at [769, 242] on div "1" at bounding box center [773, 237] width 16 height 16
type input "**********"
click at [704, 304] on div "19" at bounding box center [703, 307] width 16 height 16
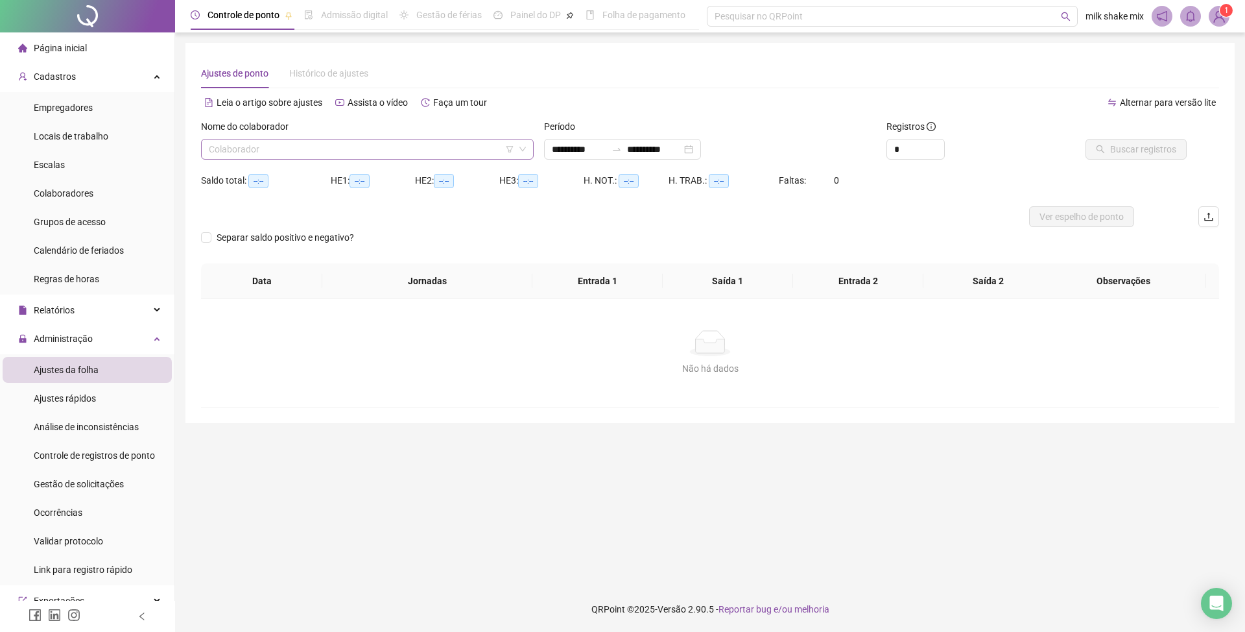
click at [470, 152] on input "search" at bounding box center [361, 148] width 305 height 19
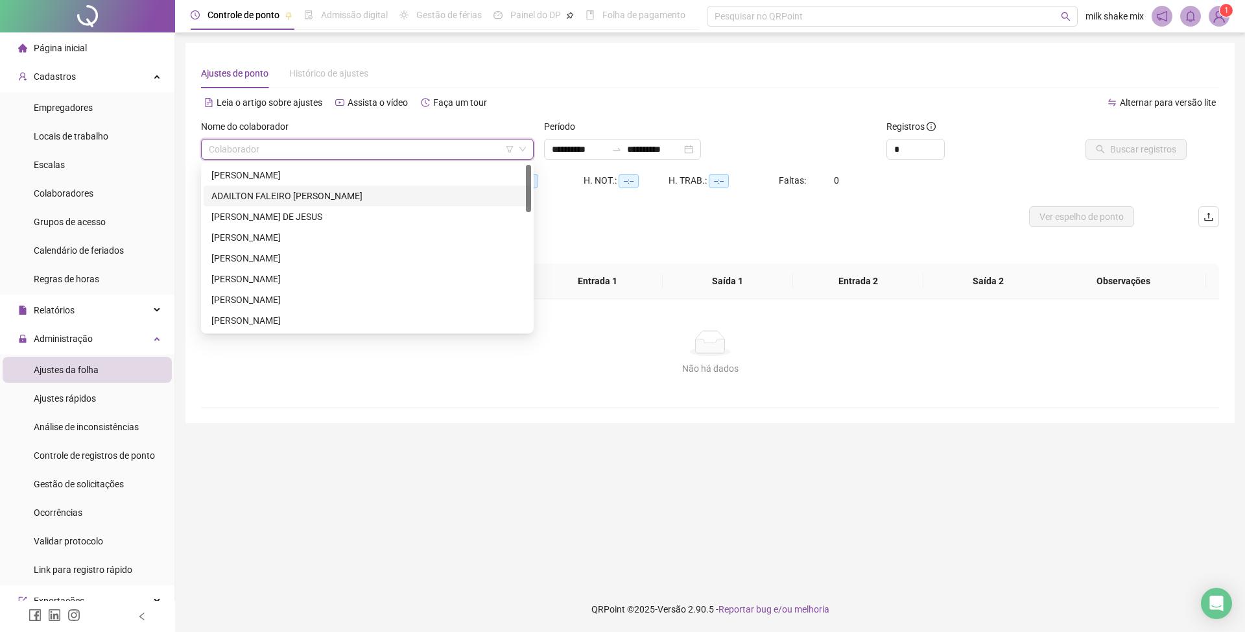
click at [257, 197] on div "ADAILTON FALEIRO DA SILVA" at bounding box center [367, 196] width 312 height 14
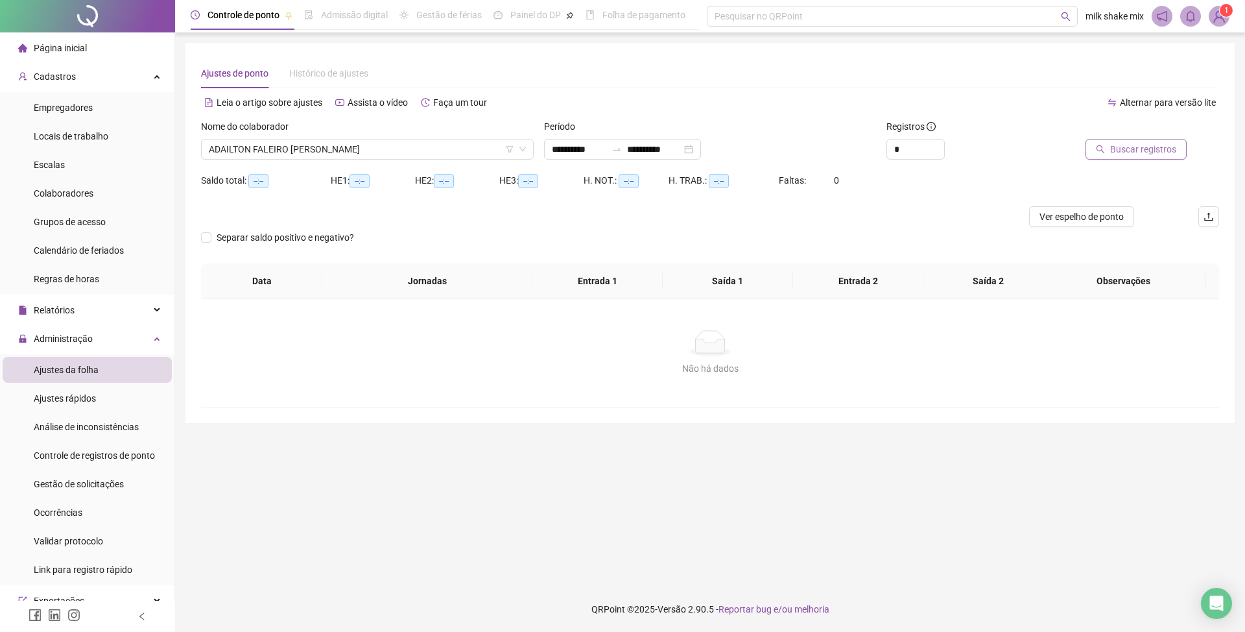
click at [1140, 150] on span "Buscar registros" at bounding box center [1143, 149] width 66 height 14
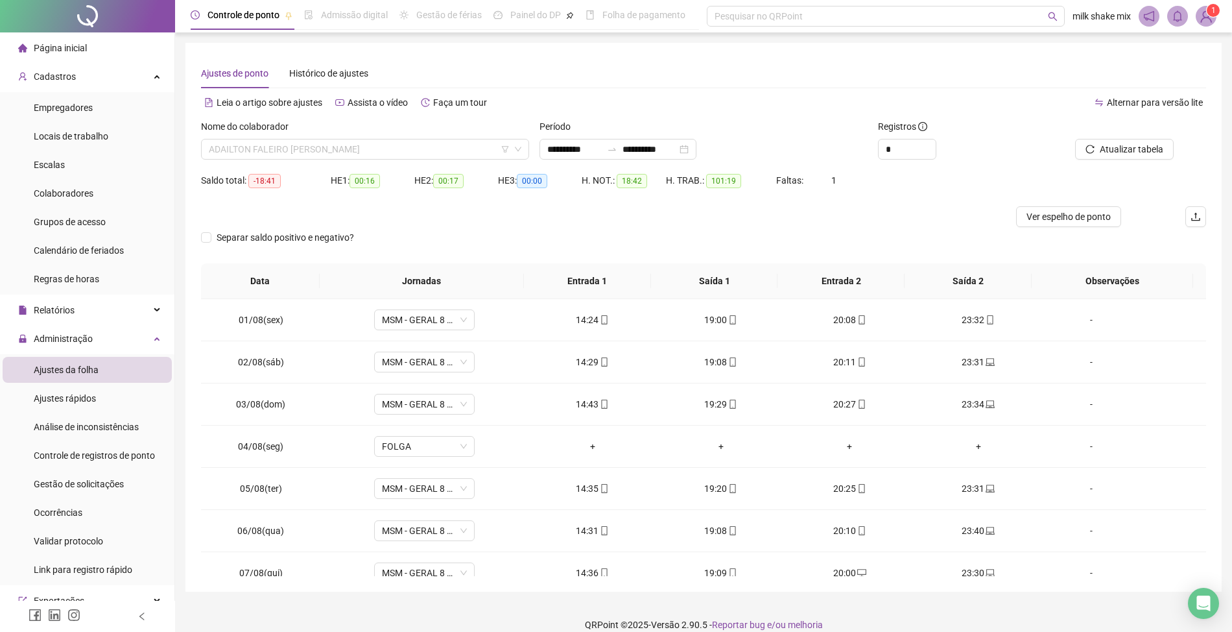
click at [356, 147] on span "ADAILTON FALEIRO DA SILVA" at bounding box center [365, 148] width 313 height 19
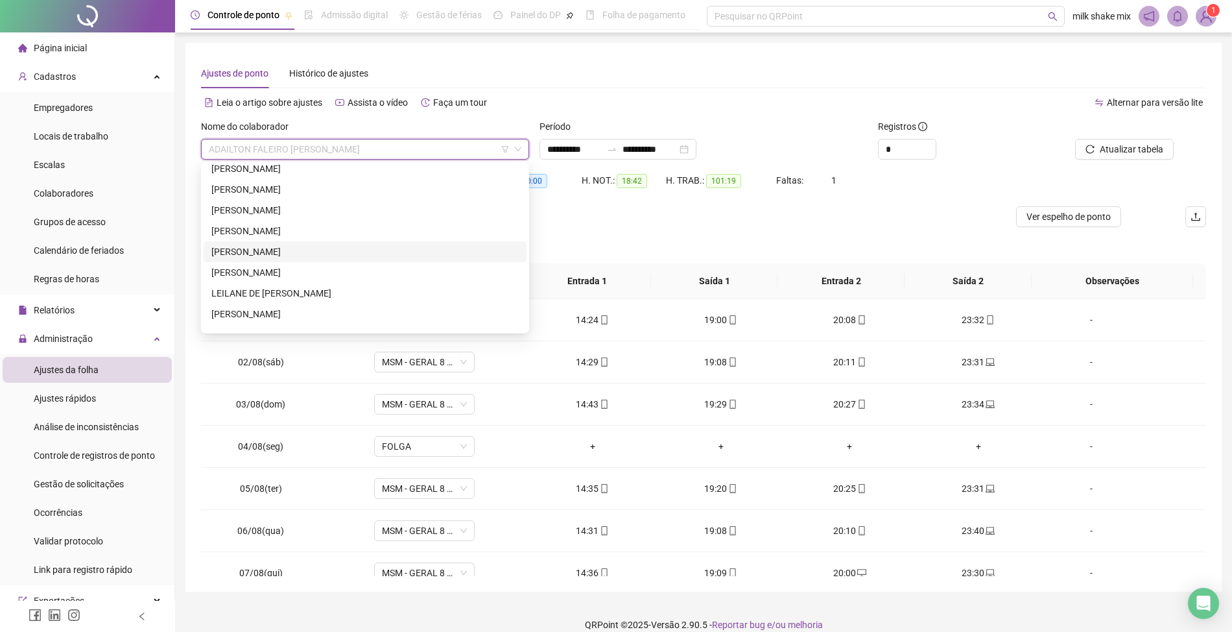
scroll to position [259, 0]
click at [297, 211] on div "LEILANE DE JESUS SILVA" at bounding box center [364, 206] width 307 height 14
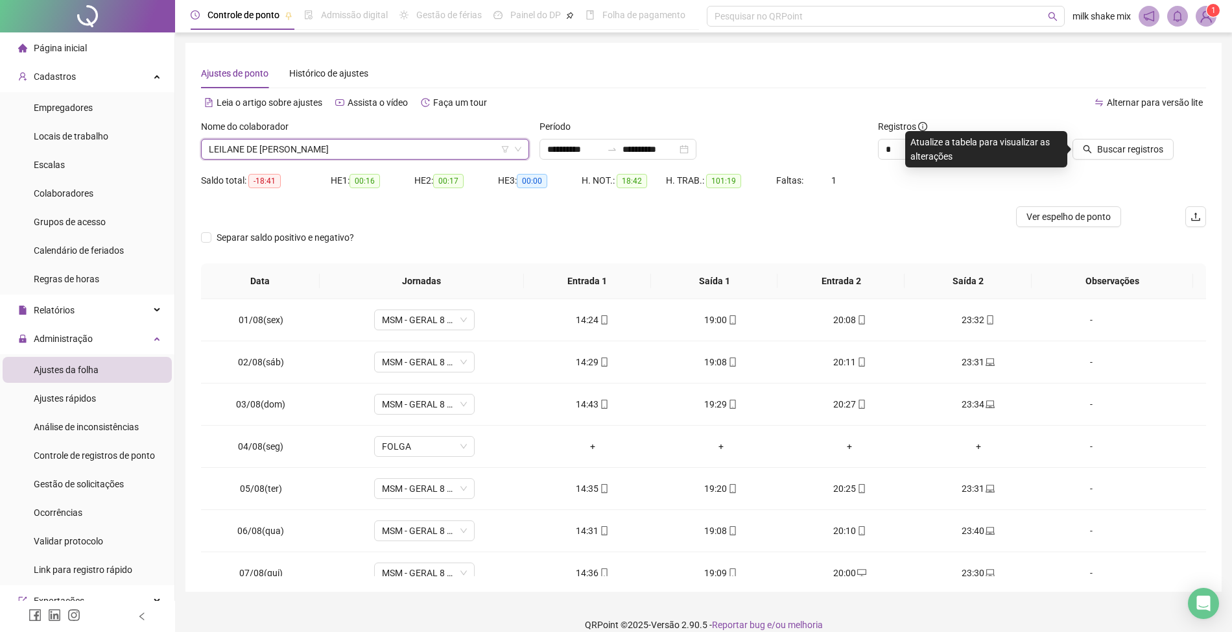
click at [1114, 165] on div "Buscar registros" at bounding box center [1126, 144] width 169 height 51
click at [1123, 156] on button "Buscar registros" at bounding box center [1123, 149] width 101 height 21
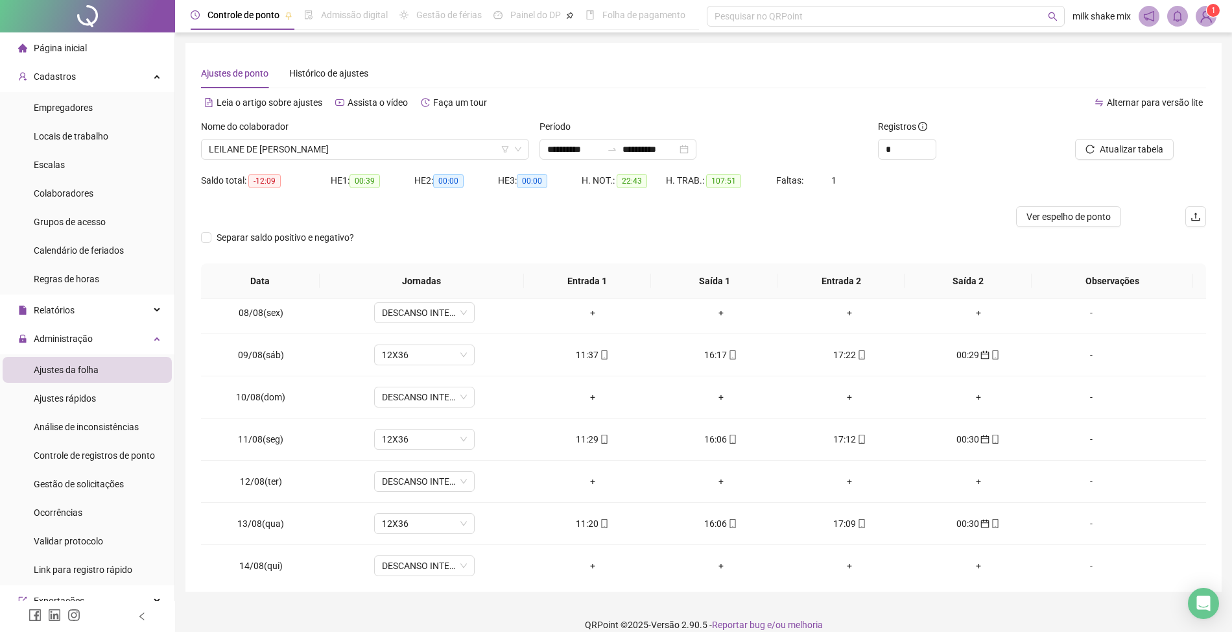
scroll to position [269, 0]
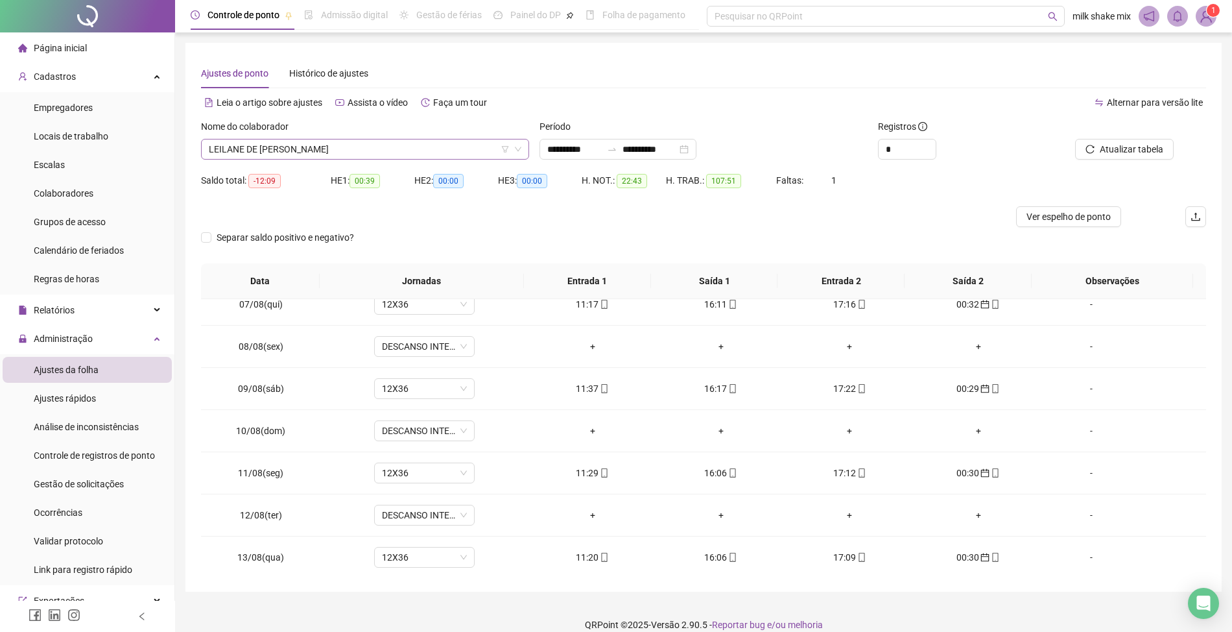
click at [374, 151] on span "LEILANE DE JESUS SILVA" at bounding box center [365, 148] width 313 height 19
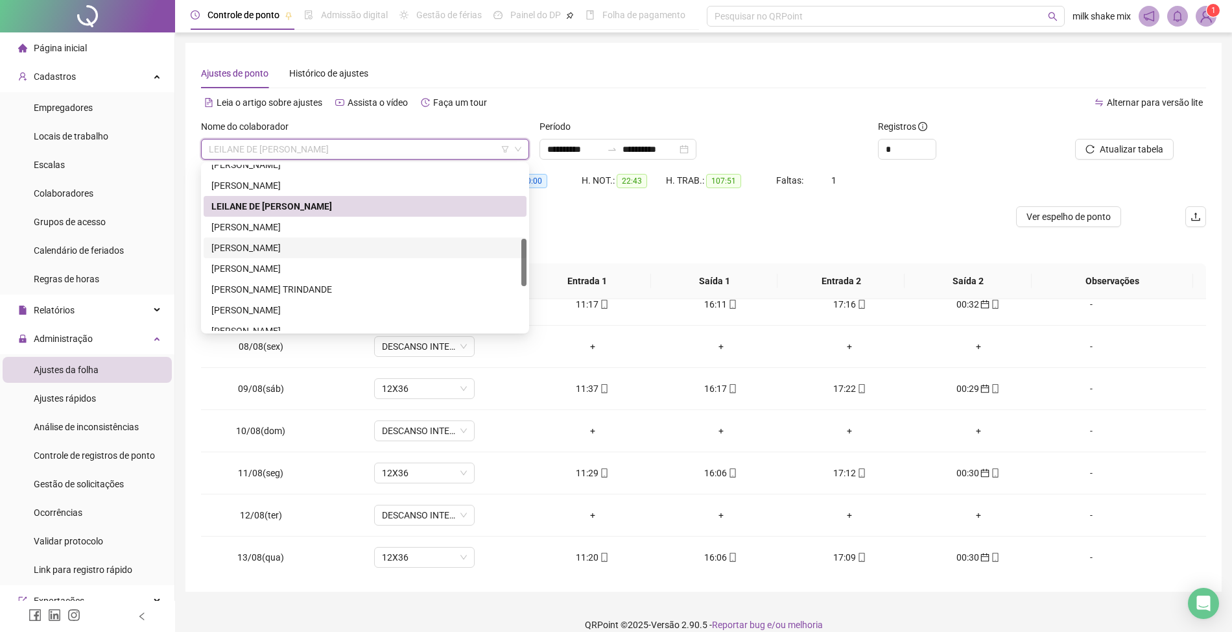
click at [283, 250] on div "MARIA GABRIELI GONÇALVES PEREIRA" at bounding box center [364, 248] width 307 height 14
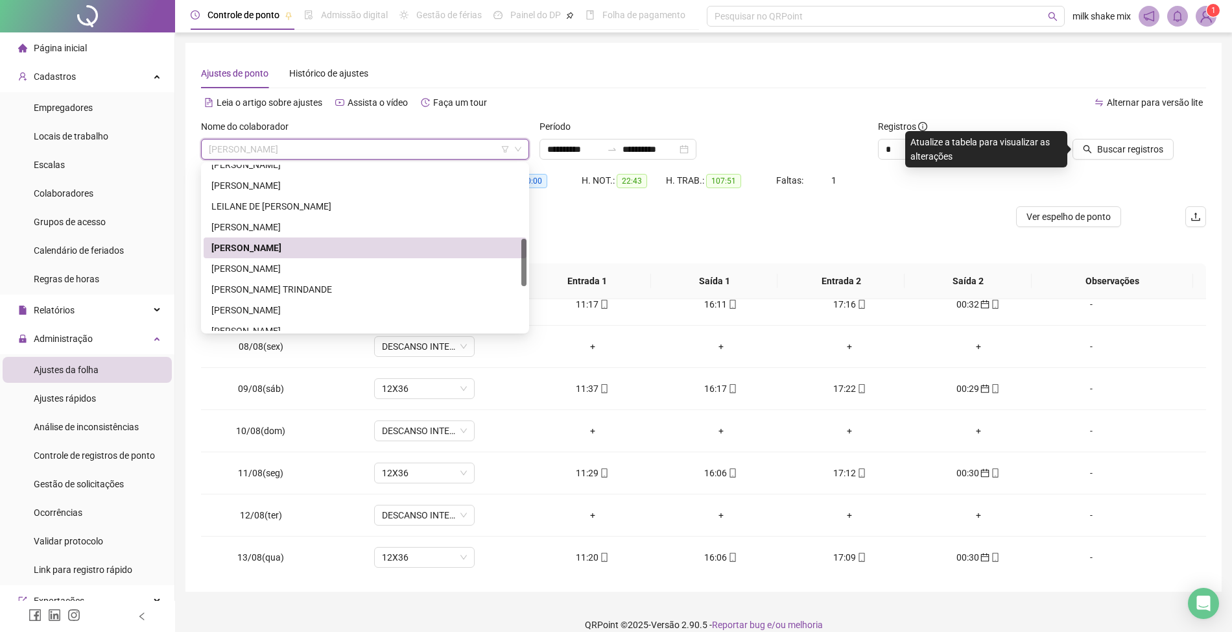
click at [418, 158] on span "MARIA GABRIELI GONÇALVES PEREIRA" at bounding box center [365, 148] width 313 height 19
click at [349, 296] on div "PALOMA DA SILVA TRINDANDE" at bounding box center [364, 289] width 307 height 14
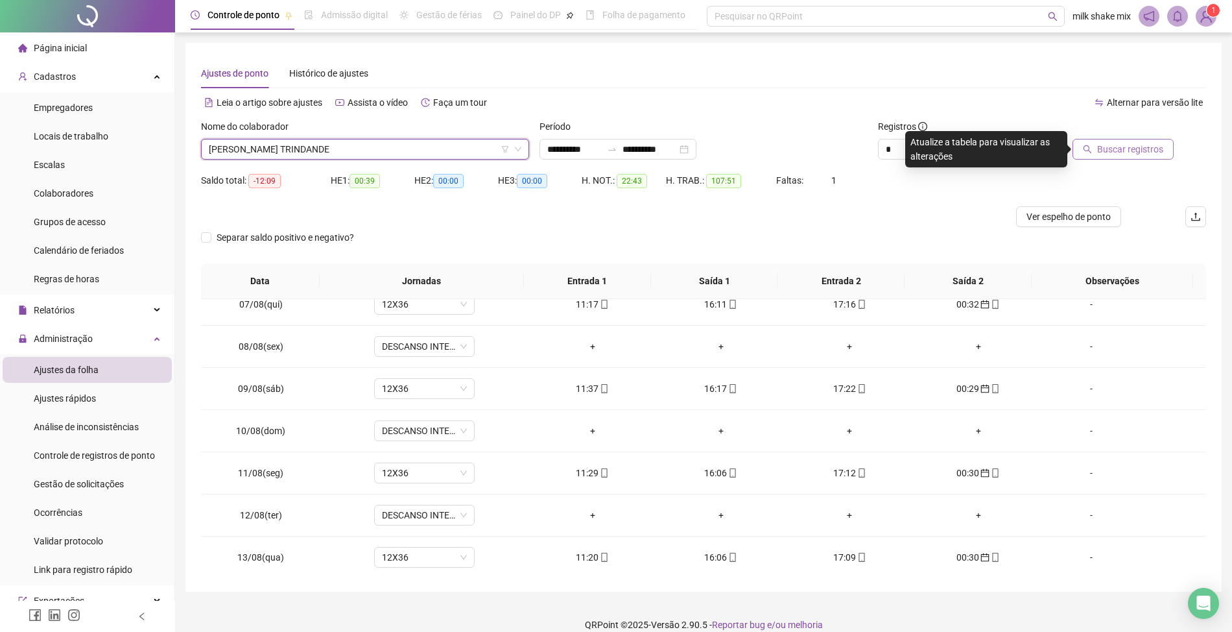
click at [1131, 143] on span "Buscar registros" at bounding box center [1130, 149] width 66 height 14
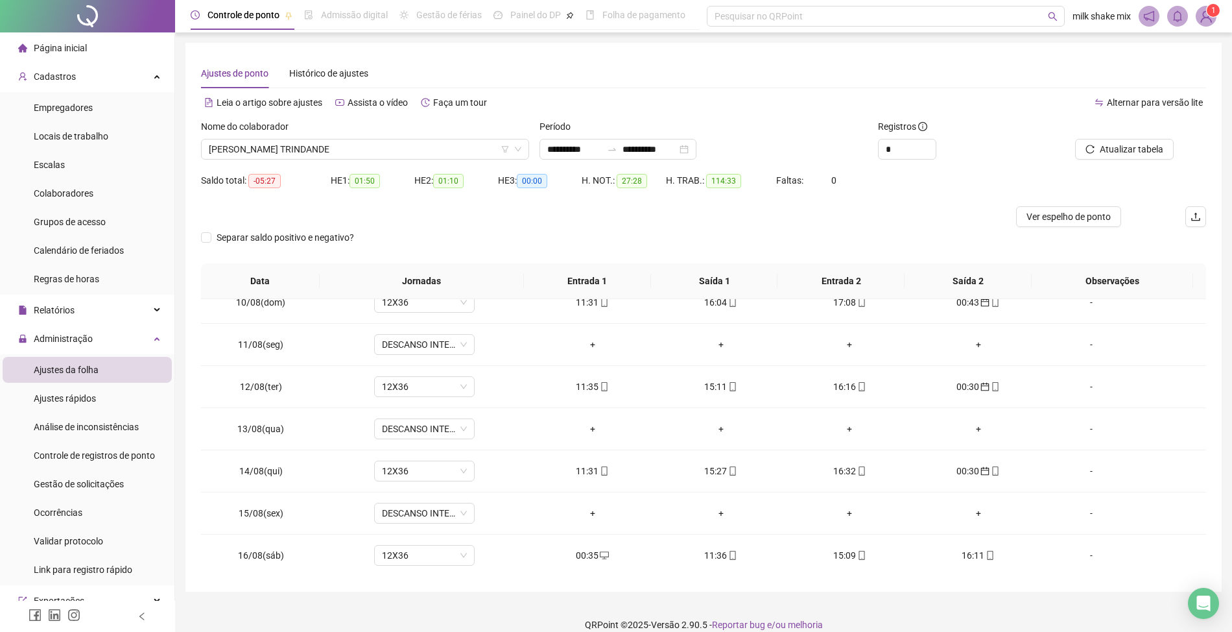
scroll to position [528, 0]
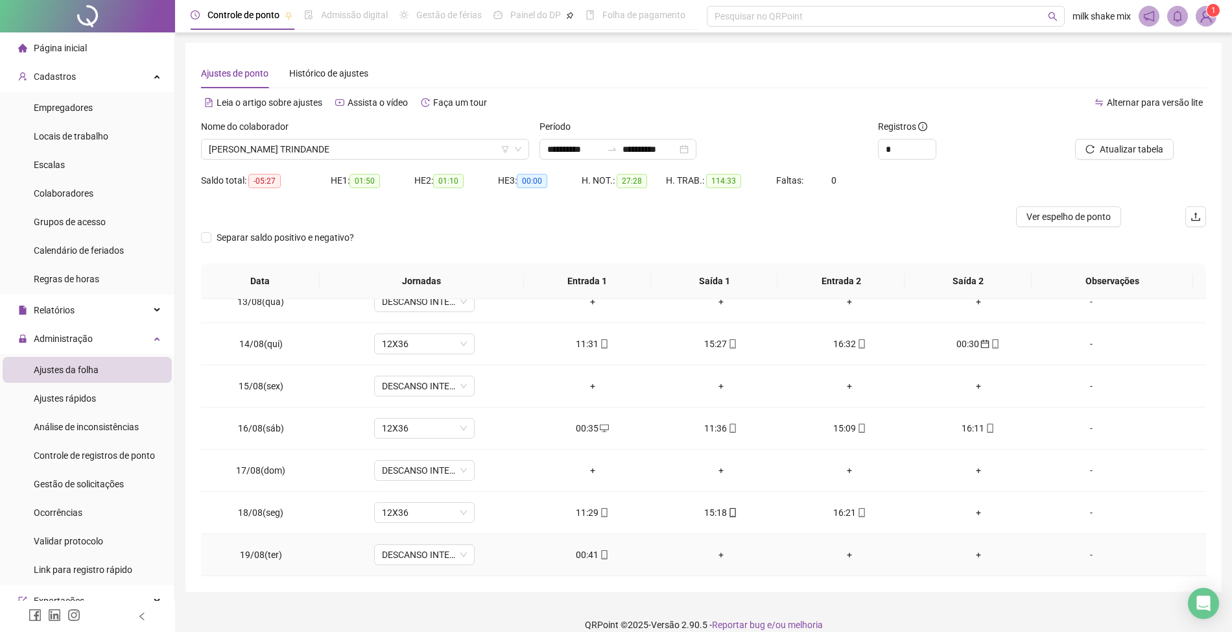
click at [588, 543] on td "00:41" at bounding box center [592, 555] width 128 height 42
click at [585, 549] on div "00:41" at bounding box center [592, 554] width 108 height 14
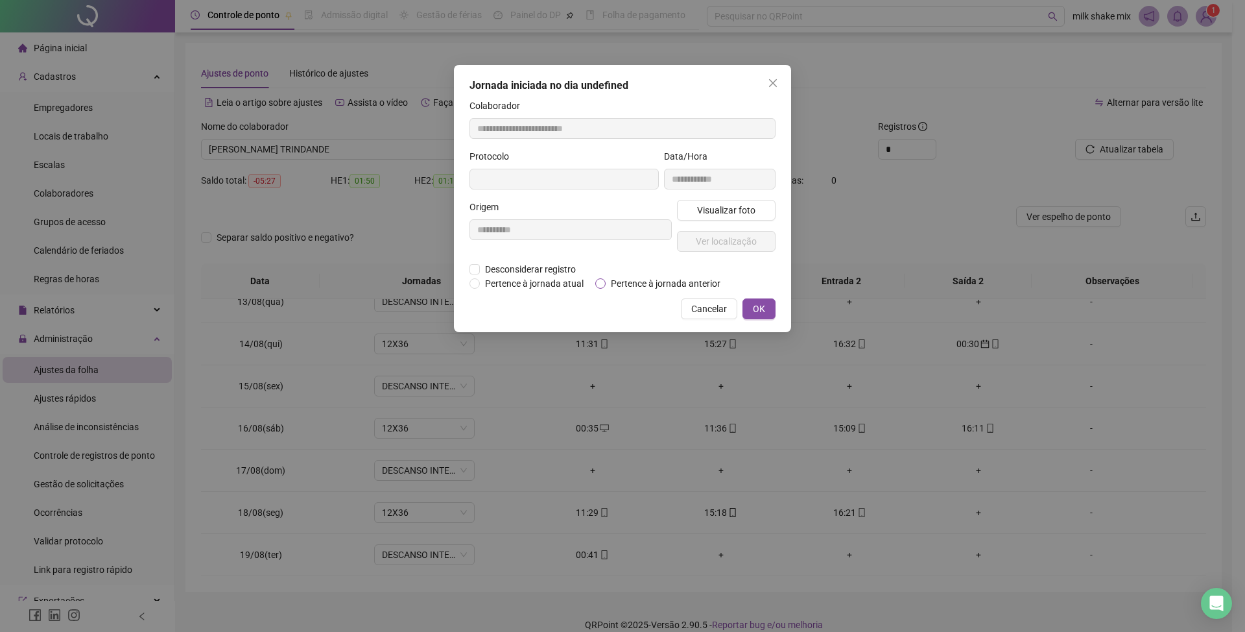
click at [680, 287] on span "Pertence à jornada anterior" at bounding box center [666, 283] width 120 height 14
click at [778, 319] on div "**********" at bounding box center [622, 198] width 337 height 267
type input "**********"
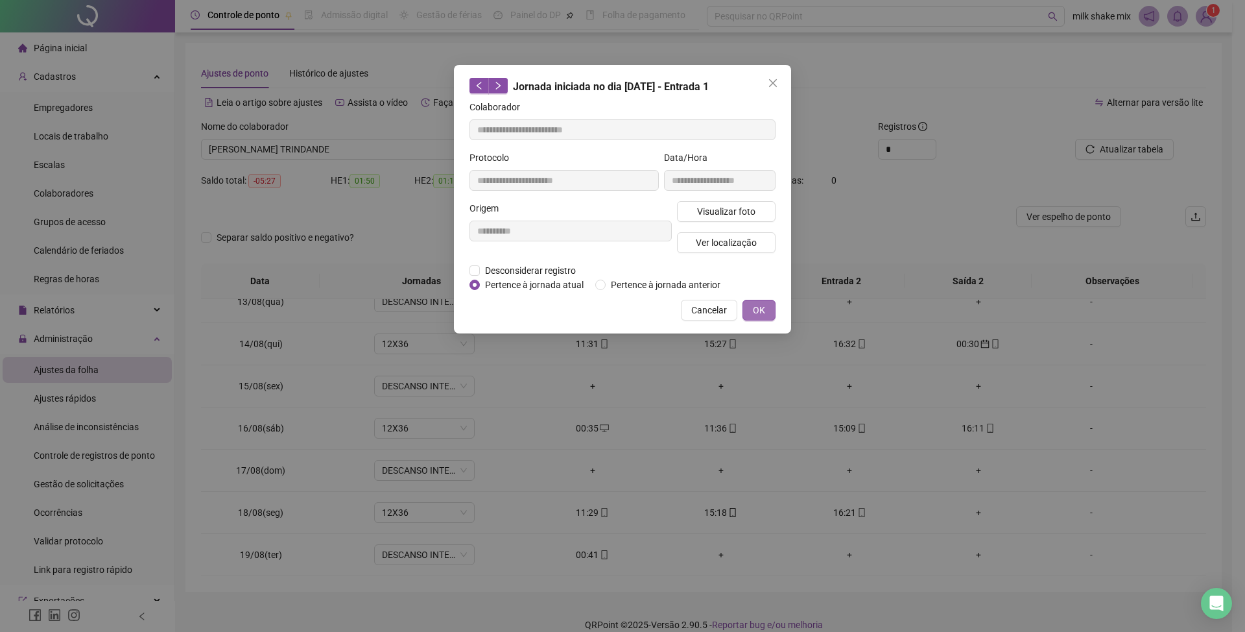
click at [759, 318] on button "OK" at bounding box center [759, 310] width 33 height 21
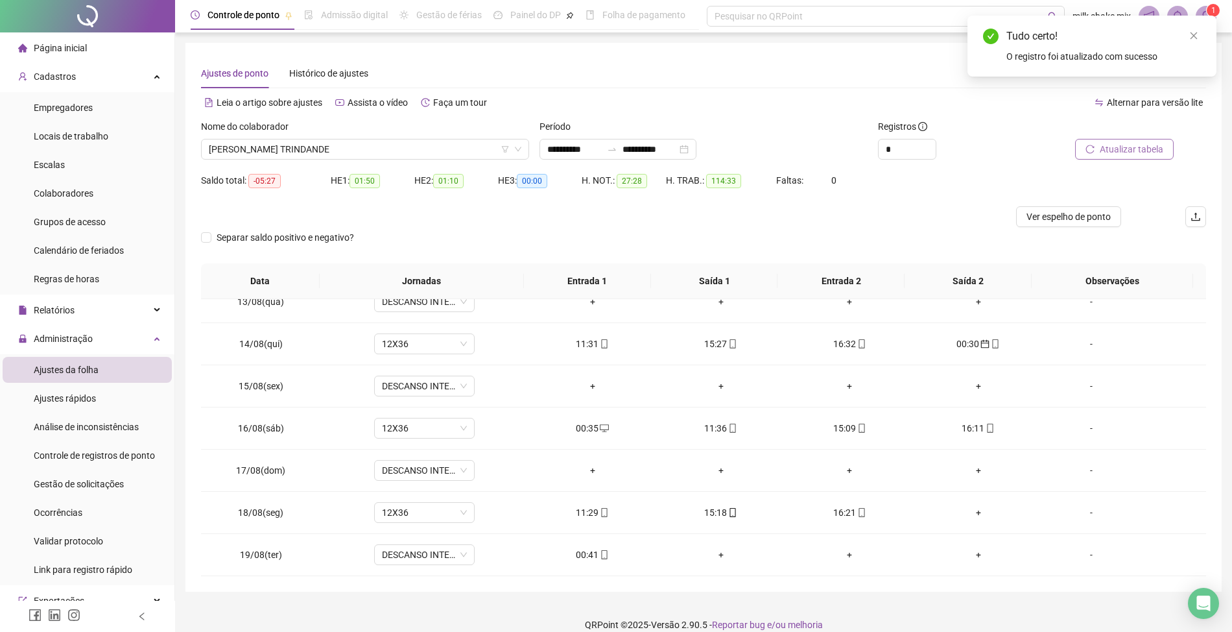
click at [1101, 153] on span "Atualizar tabela" at bounding box center [1132, 149] width 64 height 14
click at [1134, 154] on span "Atualizar tabela" at bounding box center [1132, 149] width 64 height 14
click at [588, 556] on div "00:41" at bounding box center [592, 554] width 108 height 14
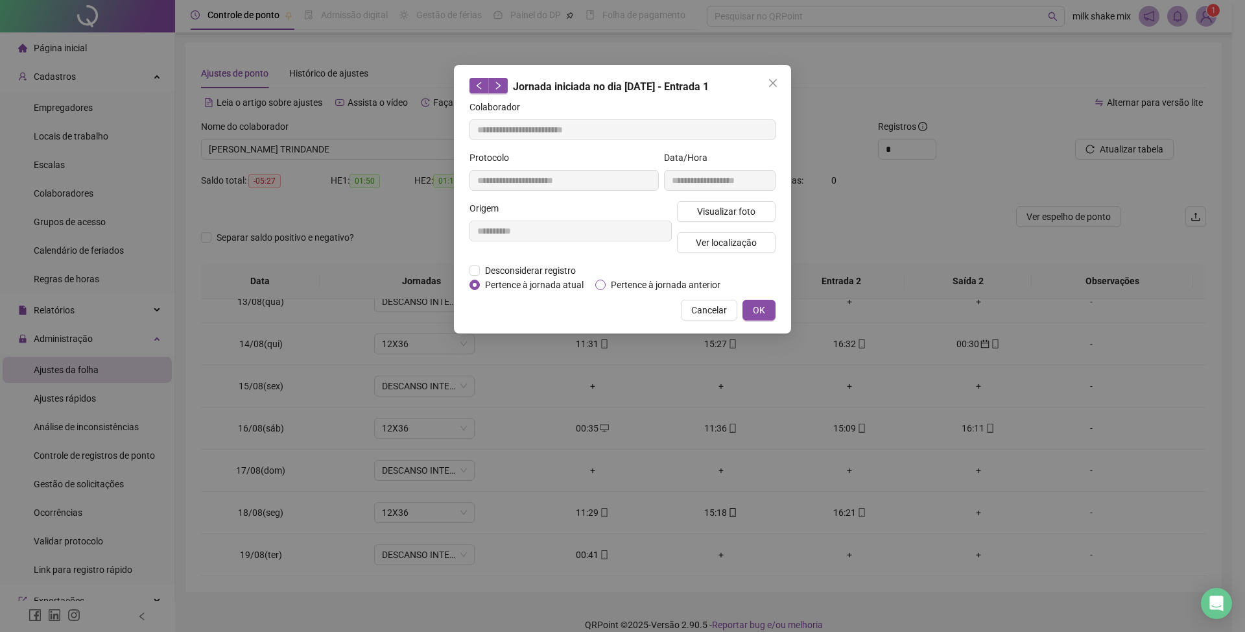
click at [676, 281] on span "Pertence à jornada anterior" at bounding box center [666, 285] width 120 height 14
click at [758, 307] on span "OK" at bounding box center [759, 310] width 12 height 14
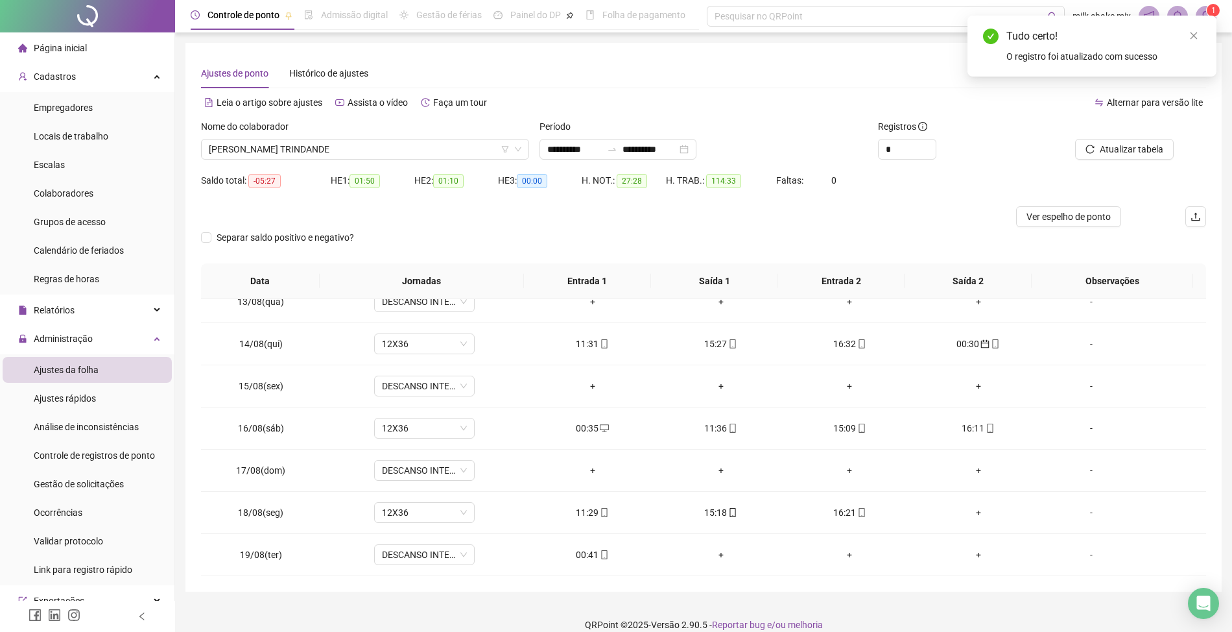
click at [1158, 136] on div at bounding box center [1110, 128] width 126 height 19
click at [1145, 156] on span "Atualizar tabela" at bounding box center [1132, 149] width 64 height 14
